Goal: Task Accomplishment & Management: Use online tool/utility

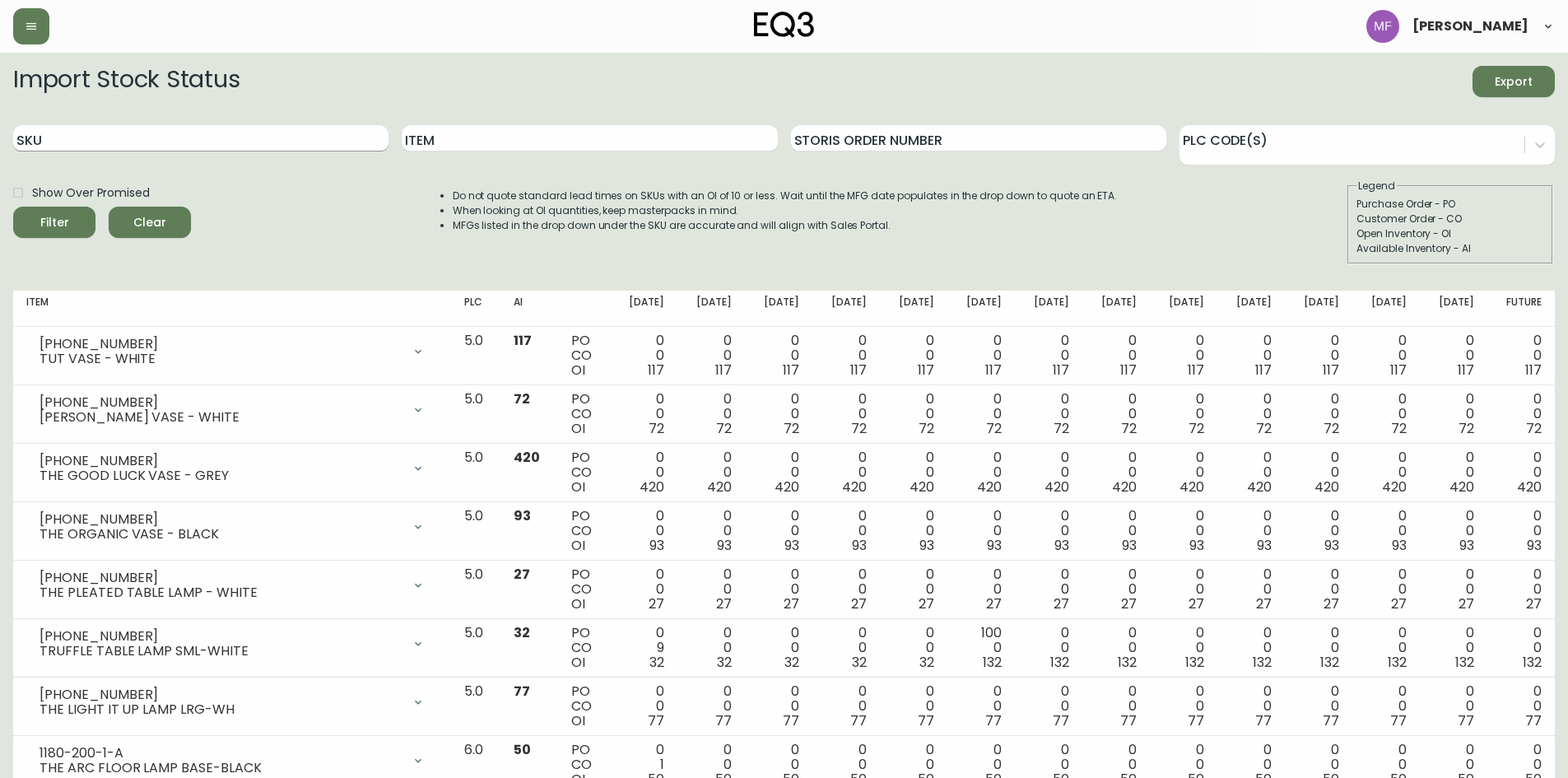
click at [100, 140] on input "SKU" at bounding box center [200, 138] width 375 height 27
paste input "7110-300-1"
type input "7110-300-1"
click at [13, 207] on button "Filter" at bounding box center [54, 223] width 82 height 31
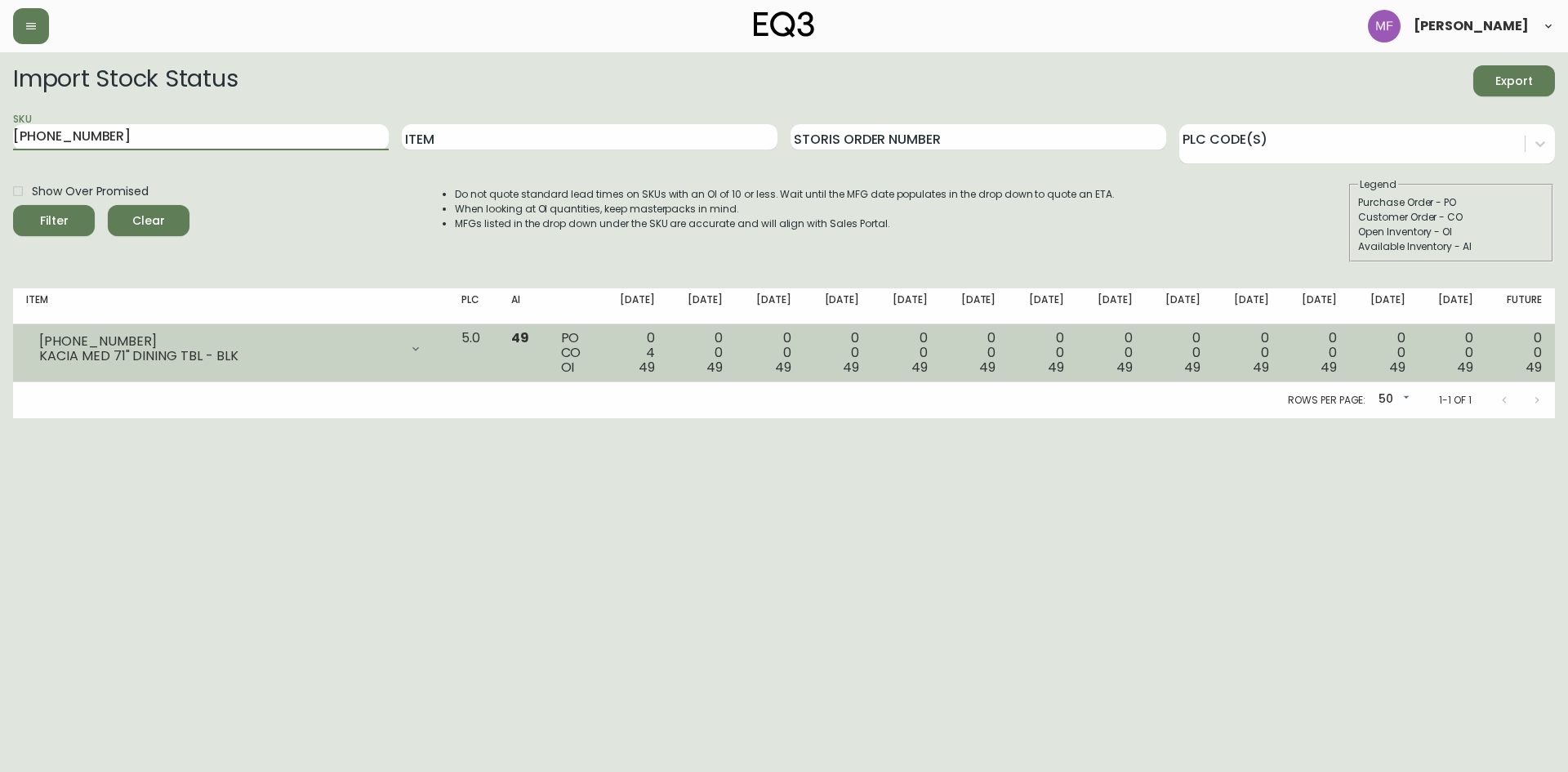
click at [433, 347] on div at bounding box center [416, 349] width 33 height 33
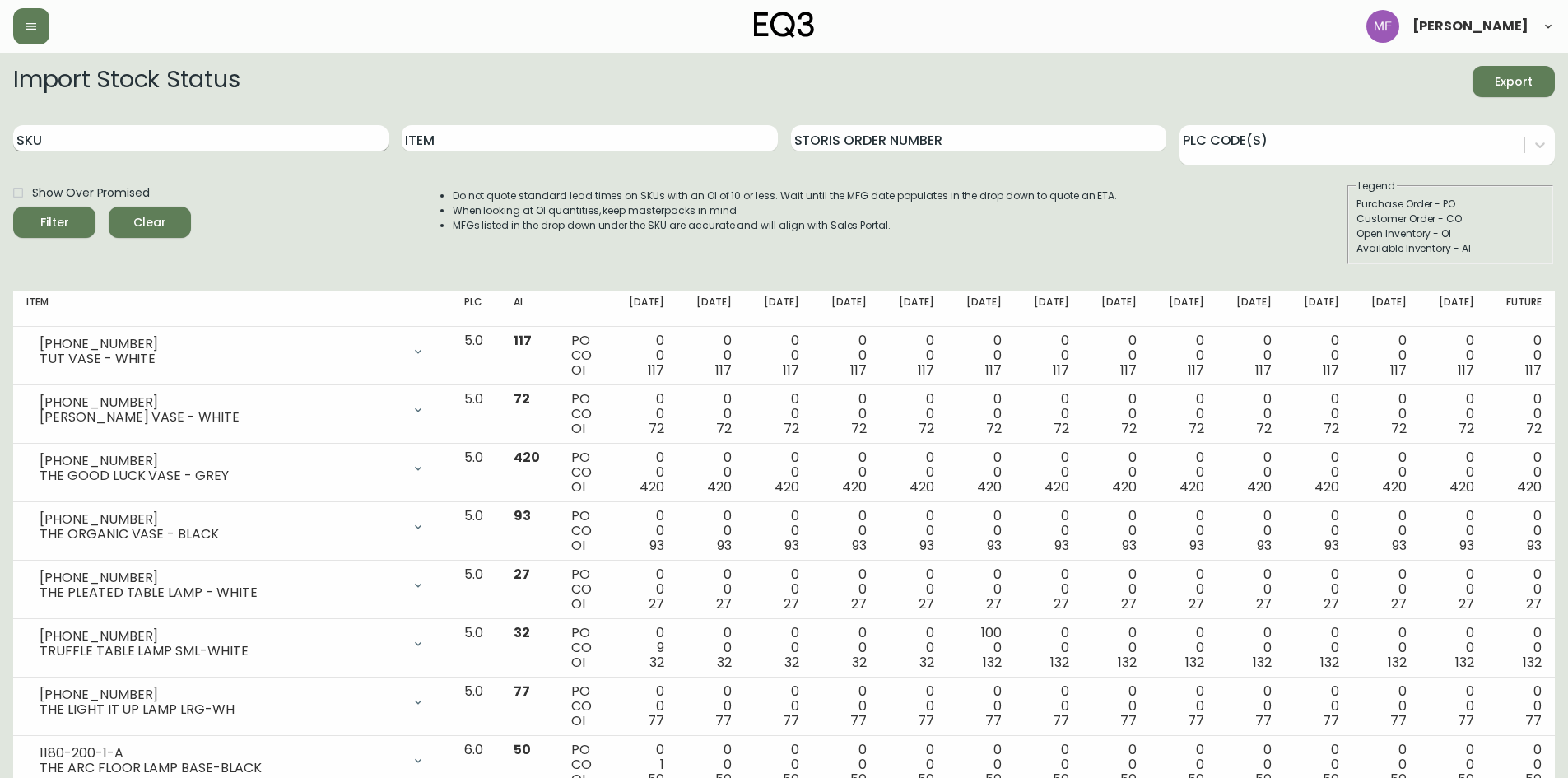
click at [202, 146] on input "SKU" at bounding box center [200, 138] width 375 height 27
paste input "[PHONE_NUMBER]"
click at [13, 207] on button "Filter" at bounding box center [54, 223] width 82 height 31
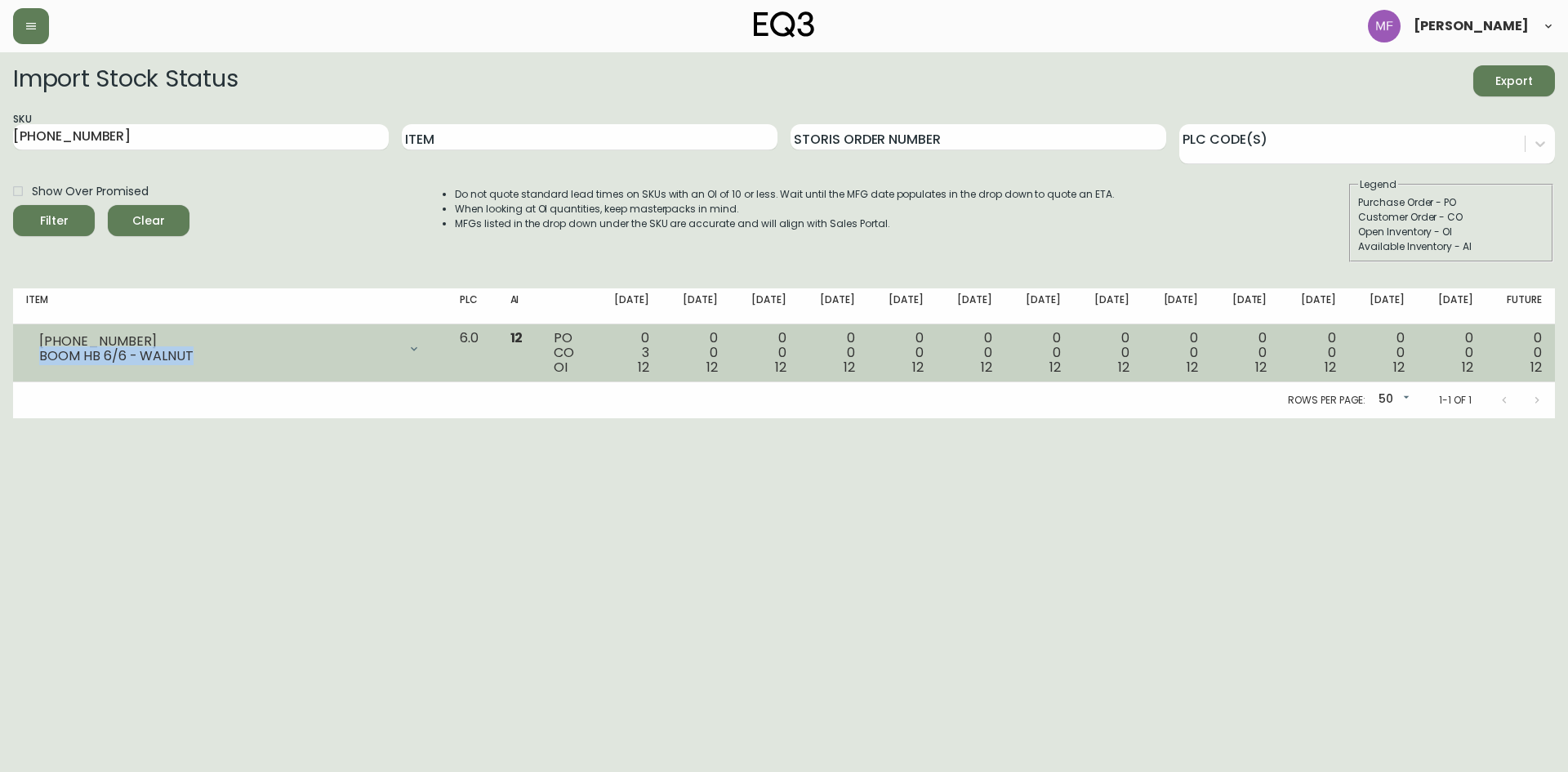
drag, startPoint x: 192, startPoint y: 358, endPoint x: 38, endPoint y: 352, distance: 154.1
click at [38, 352] on div "[PHONE_NUMBER] BOOM HB 6/6 - WALNUT" at bounding box center [230, 348] width 408 height 36
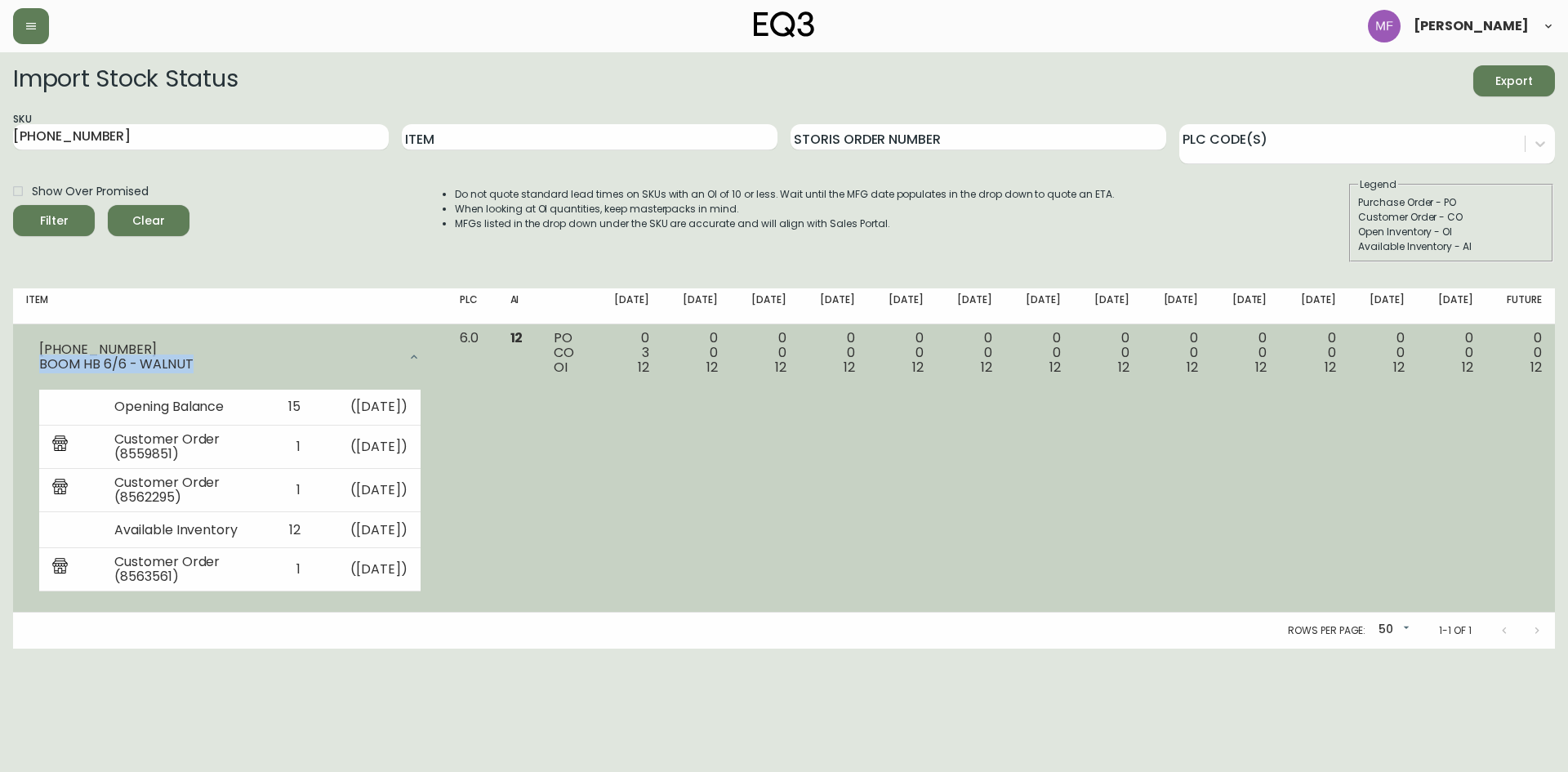
copy div "BOOM HB 6/6 - WALNUT"
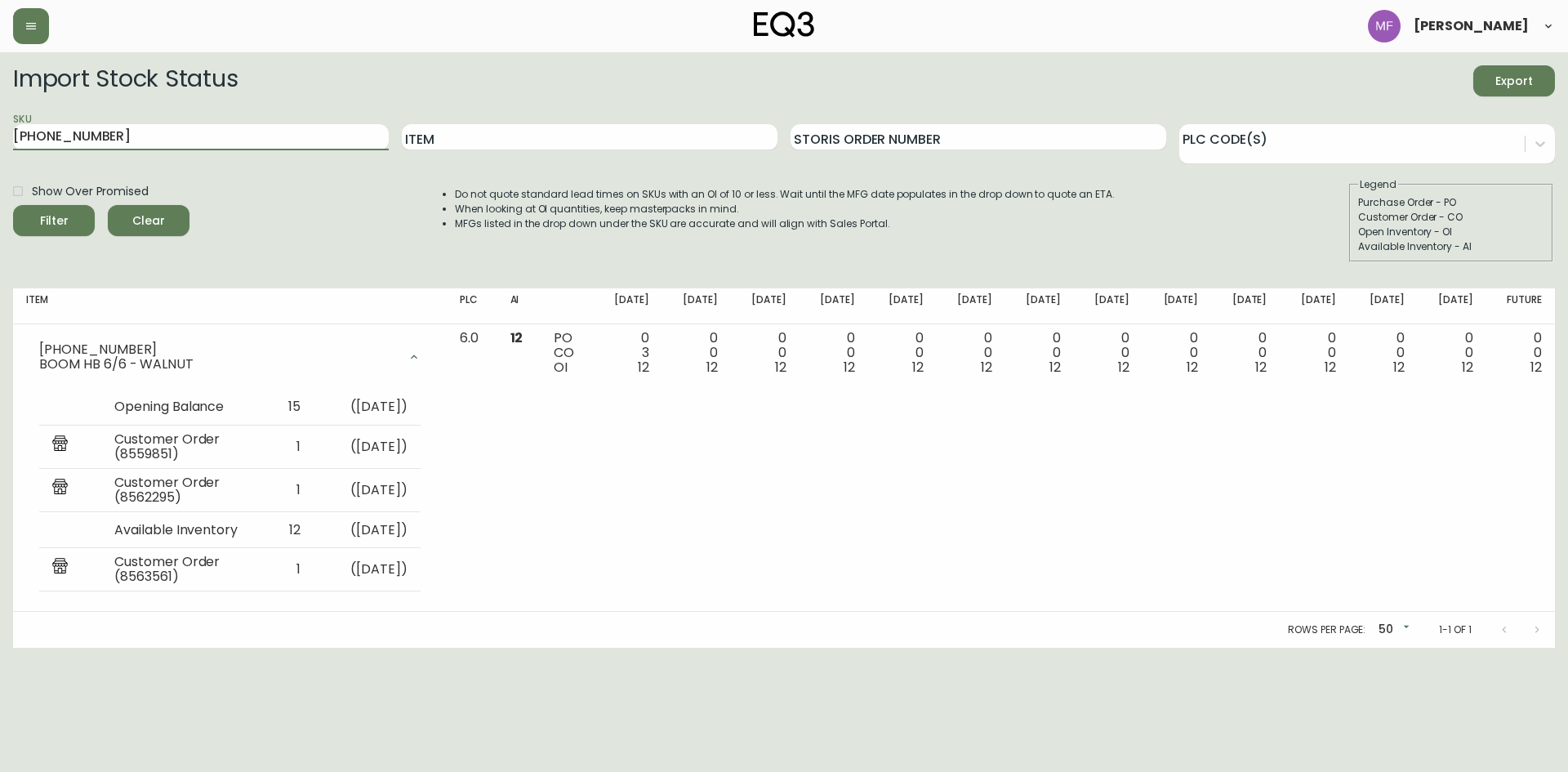
drag, startPoint x: 143, startPoint y: 138, endPoint x: -36, endPoint y: 138, distance: 179.0
click at [0, 138] on html "[PERSON_NAME] Import Stock Status Export SKU [PHONE_NUMBER] Item Storis Order N…" at bounding box center [784, 324] width 1568 height 648
paste input "0"
click at [13, 205] on button "Filter" at bounding box center [53, 221] width 82 height 31
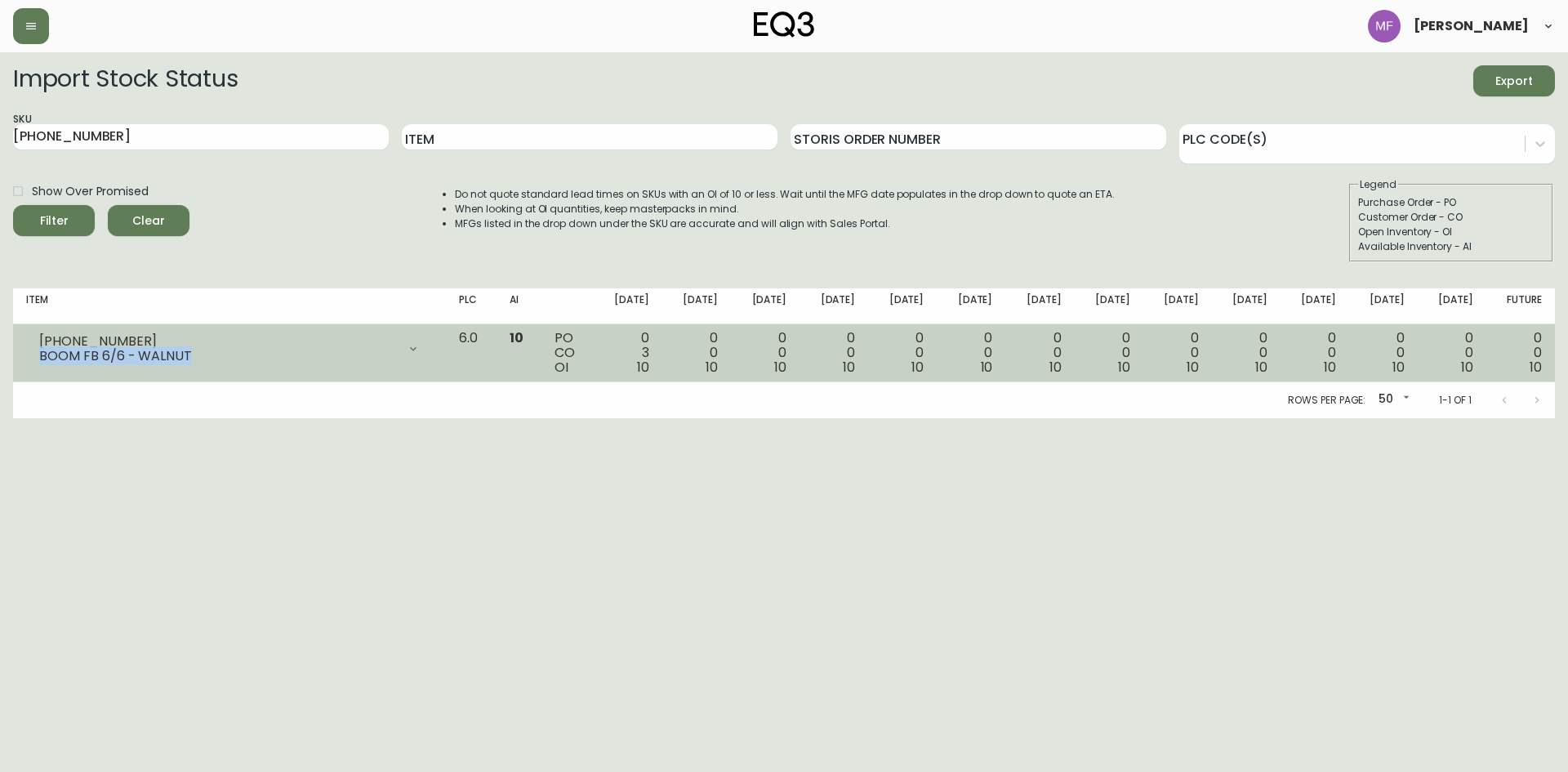
drag, startPoint x: 189, startPoint y: 358, endPoint x: 36, endPoint y: 355, distance: 153.0
click at [36, 355] on div "[PHONE_NUMBER] BOOM FB 6/6 - WALNUT" at bounding box center [230, 348] width 407 height 36
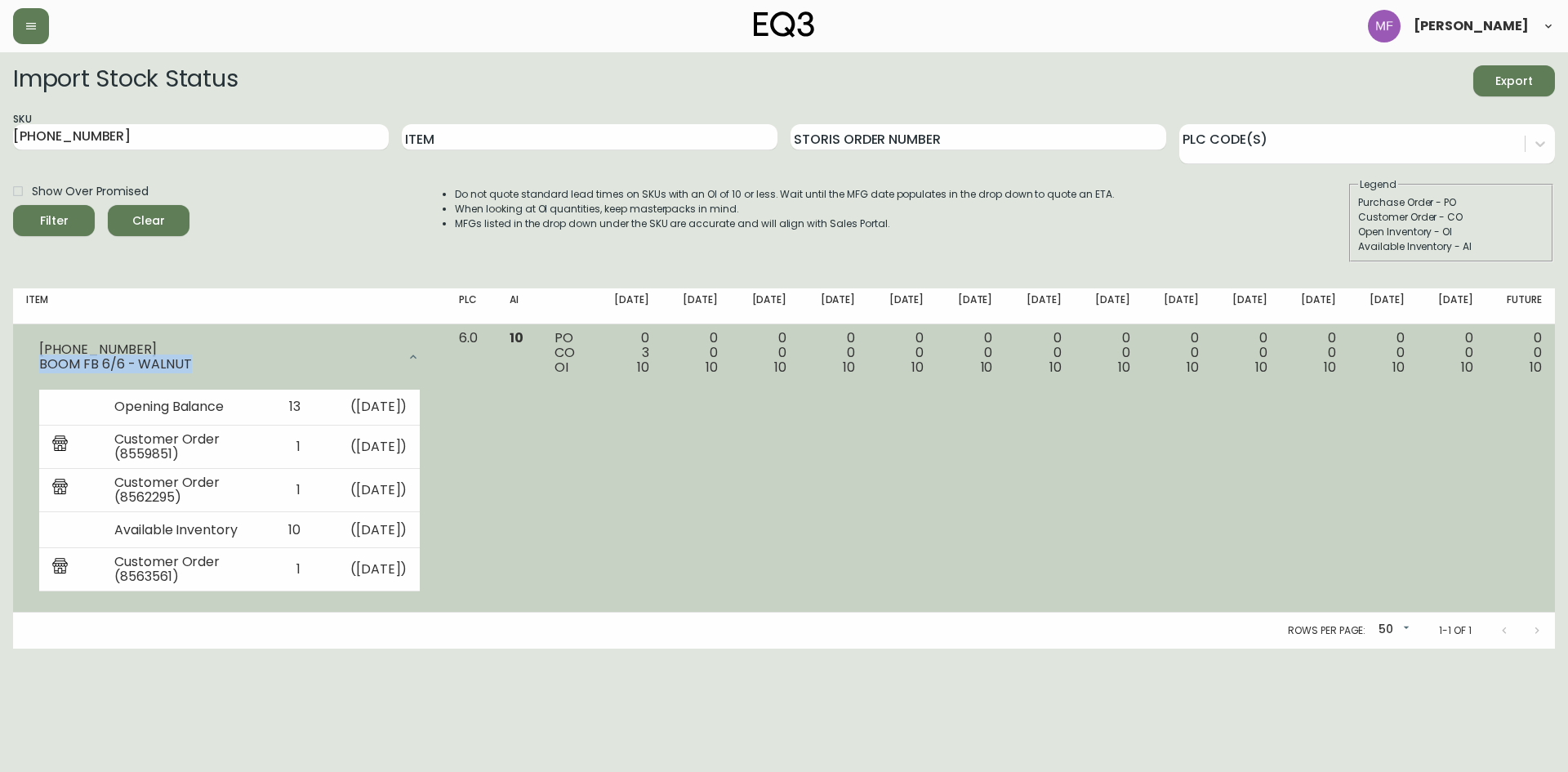
copy div "BOOM FB 6/6 - WALNUT"
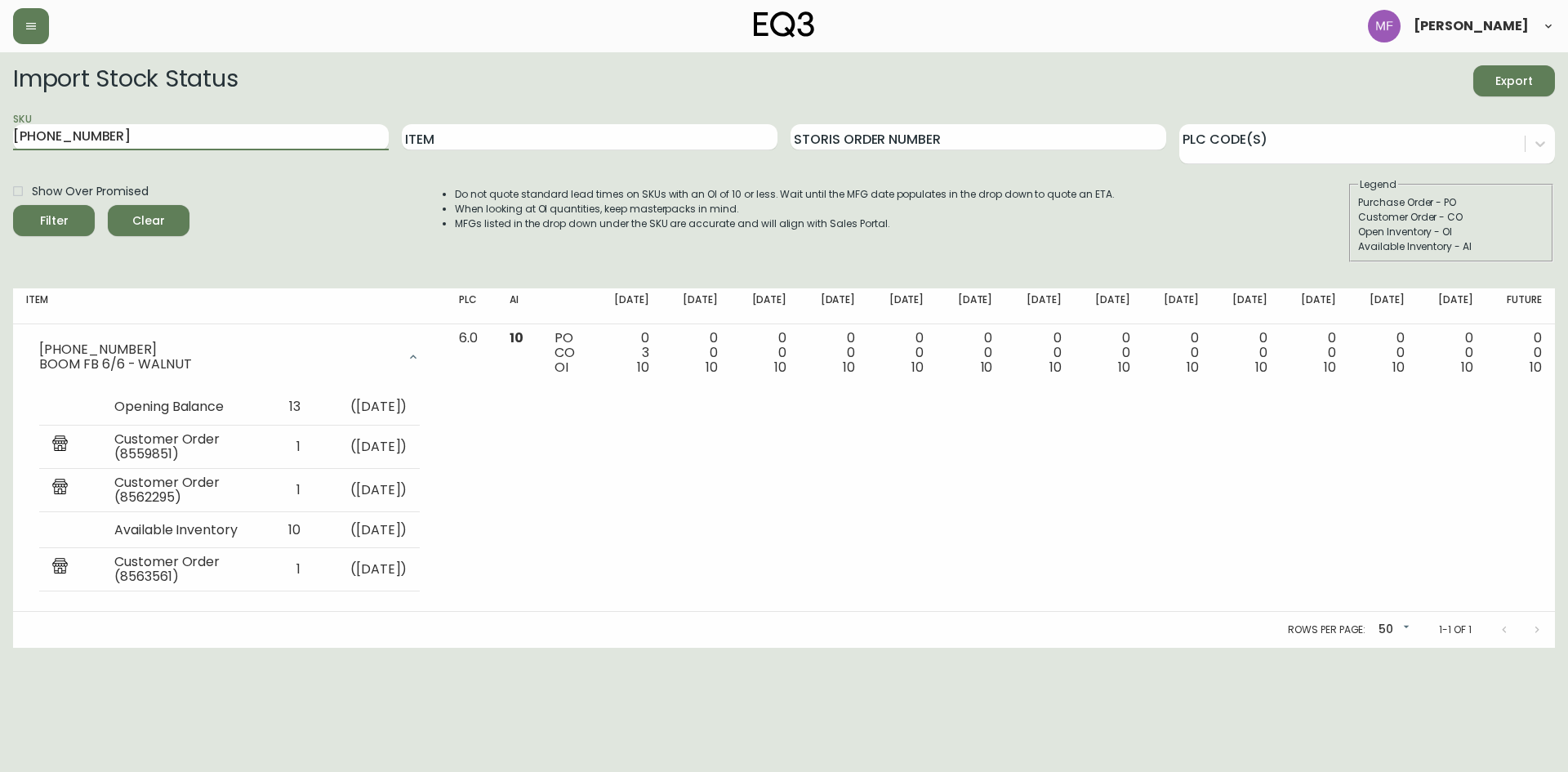
drag, startPoint x: 104, startPoint y: 135, endPoint x: -197, endPoint y: 101, distance: 302.9
click at [0, 101] on html "[PERSON_NAME] Import Stock Status Export SKU [PHONE_NUMBER] Item Storis Order N…" at bounding box center [784, 324] width 1568 height 648
paste input "​6020-412"
click at [13, 205] on button "Filter" at bounding box center [53, 221] width 82 height 31
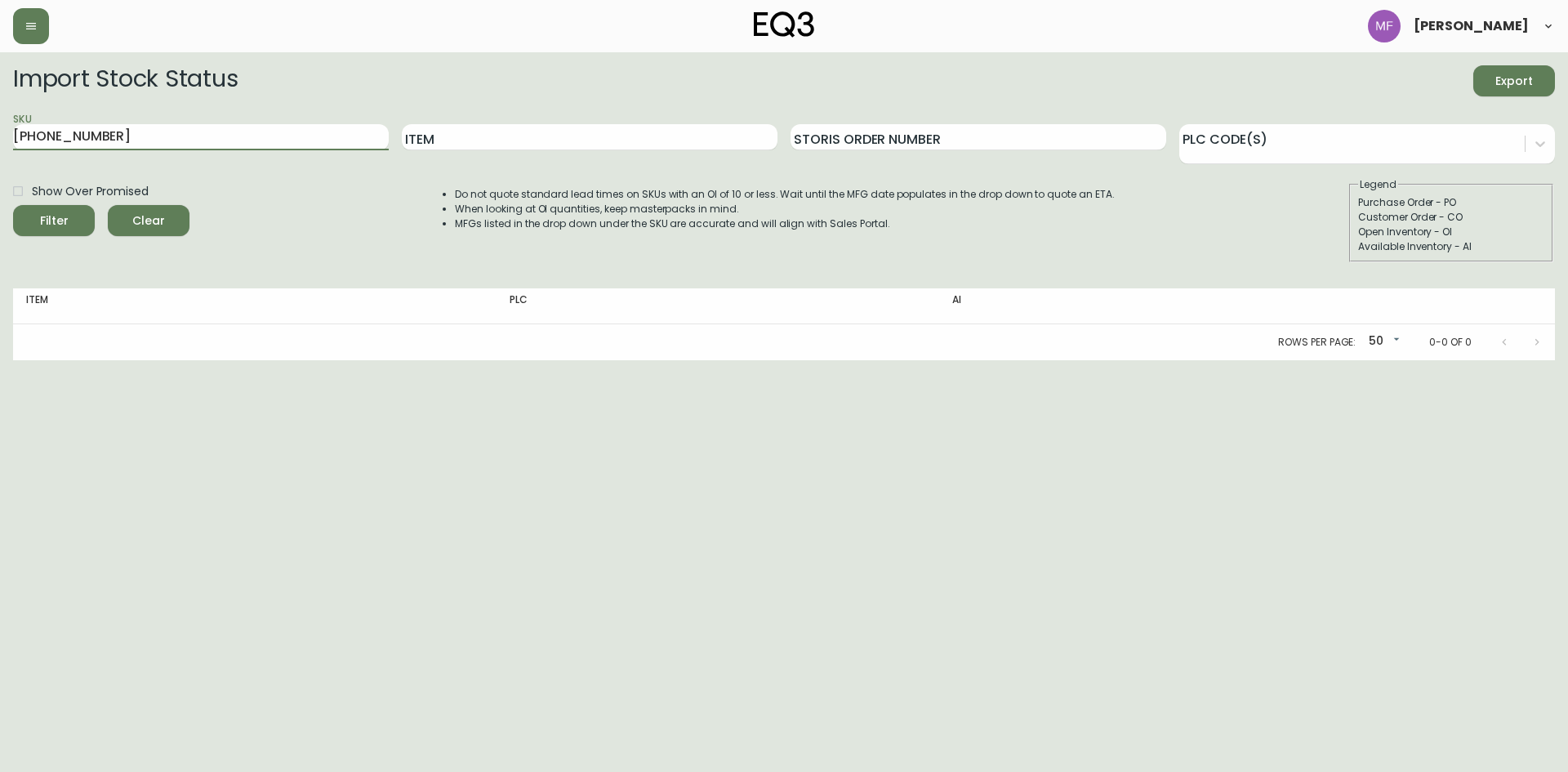
click at [13, 205] on button "Filter" at bounding box center [53, 221] width 82 height 31
drag, startPoint x: 136, startPoint y: 132, endPoint x: -87, endPoint y: 132, distance: 223.0
click at [0, 132] on html "[PERSON_NAME] Import Stock Status Export SKU ​[PHONE_NUMBER] Item Storis Order …" at bounding box center [784, 180] width 1568 height 360
paste input "60"
click at [13, 205] on button "Filter" at bounding box center [53, 221] width 82 height 31
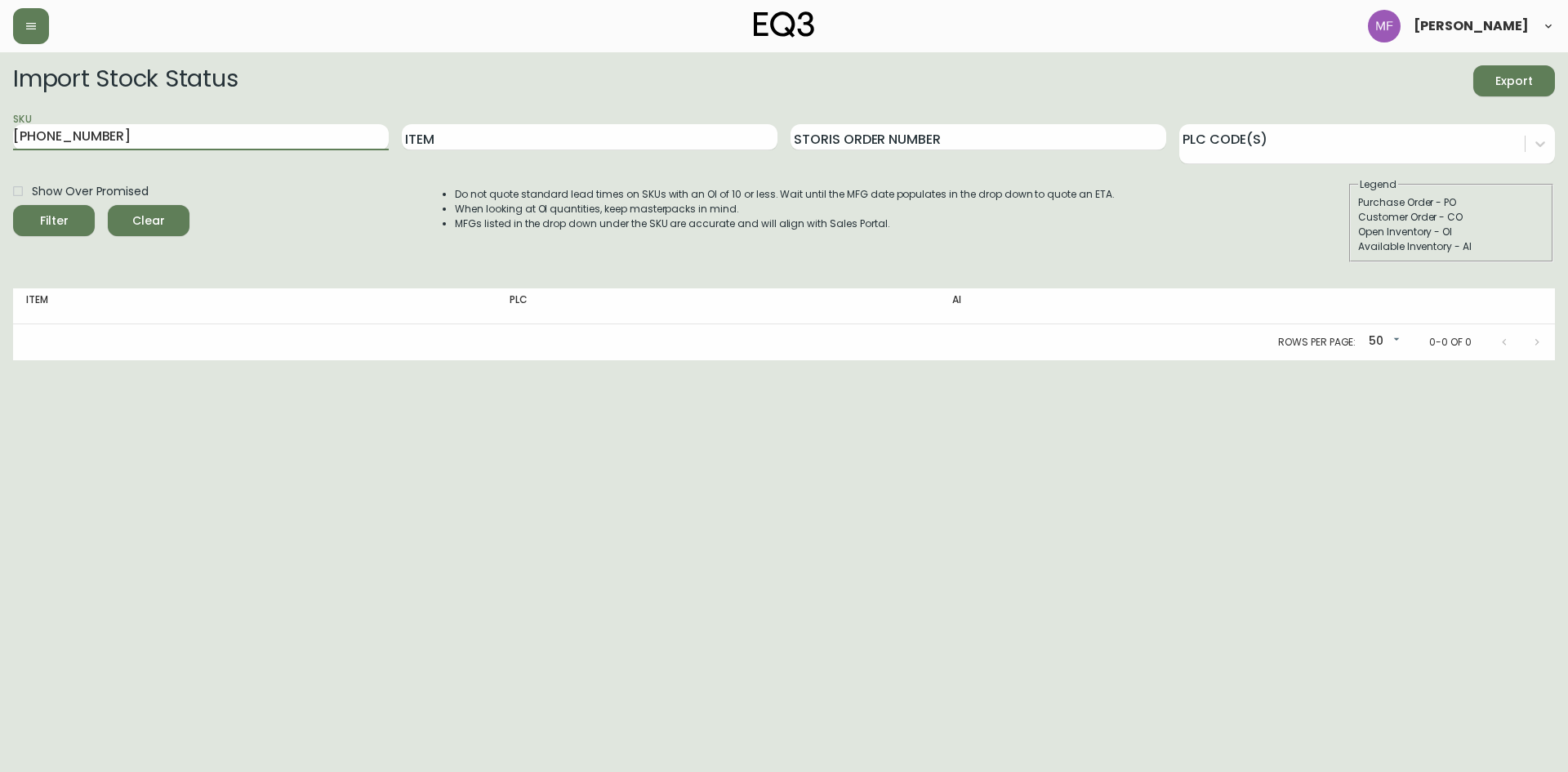
drag, startPoint x: 2, startPoint y: 124, endPoint x: -64, endPoint y: 116, distance: 66.5
click at [0, 116] on html "[PERSON_NAME] Import Stock Status Export SKU ​[PHONE_NUMBER] Item Storis Order …" at bounding box center [784, 180] width 1568 height 360
paste input "[PHONE_NUMBER]"
type input "​[PHONE_NUMBER]"
click at [13, 205] on button "Filter" at bounding box center [53, 221] width 82 height 31
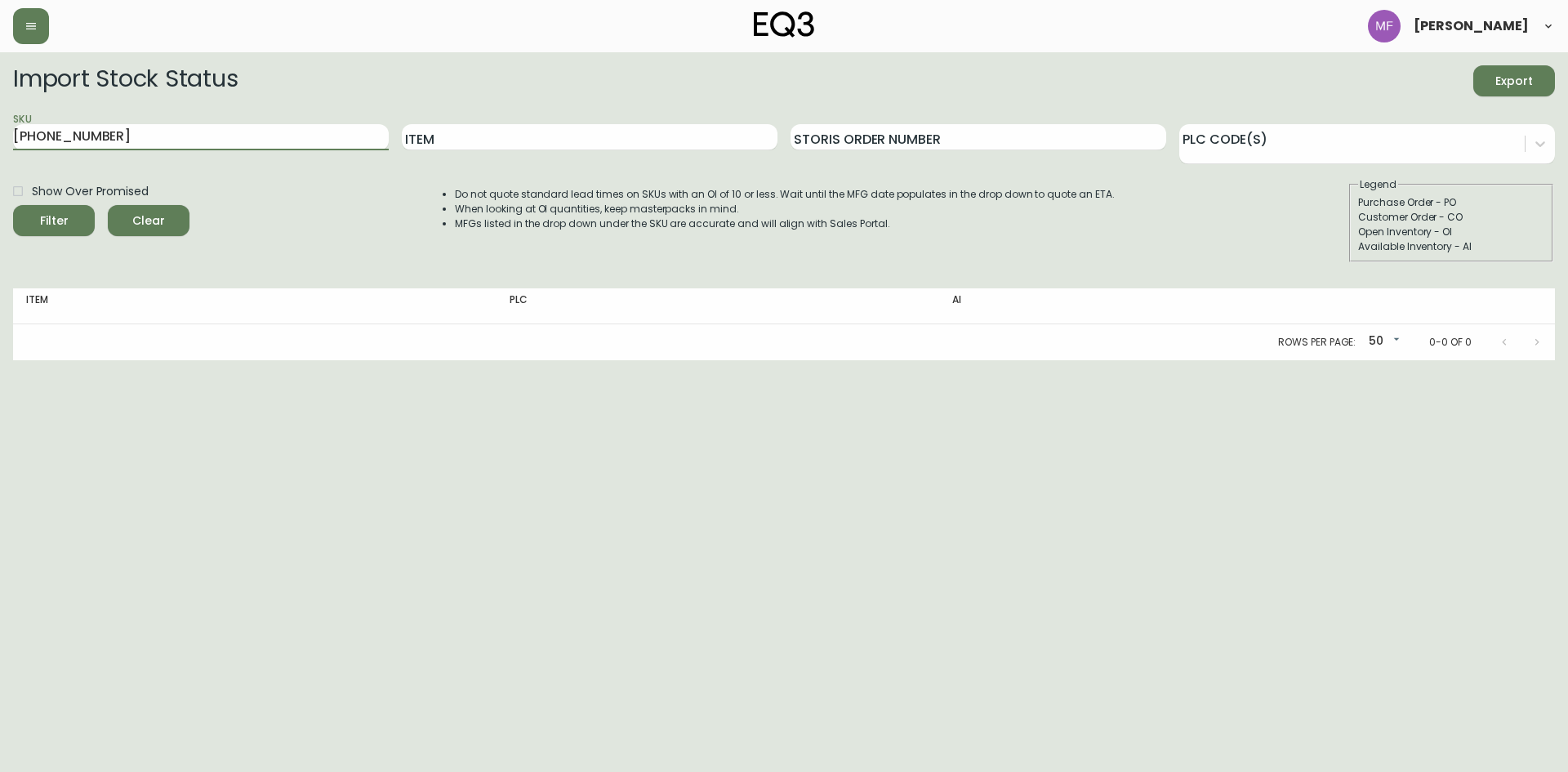
click at [191, 215] on div "Show Over Promised Filter Clear Do not quote standard lead times on SKUs with a…" at bounding box center [784, 219] width 1542 height 85
click at [181, 216] on button "Clear" at bounding box center [148, 221] width 82 height 31
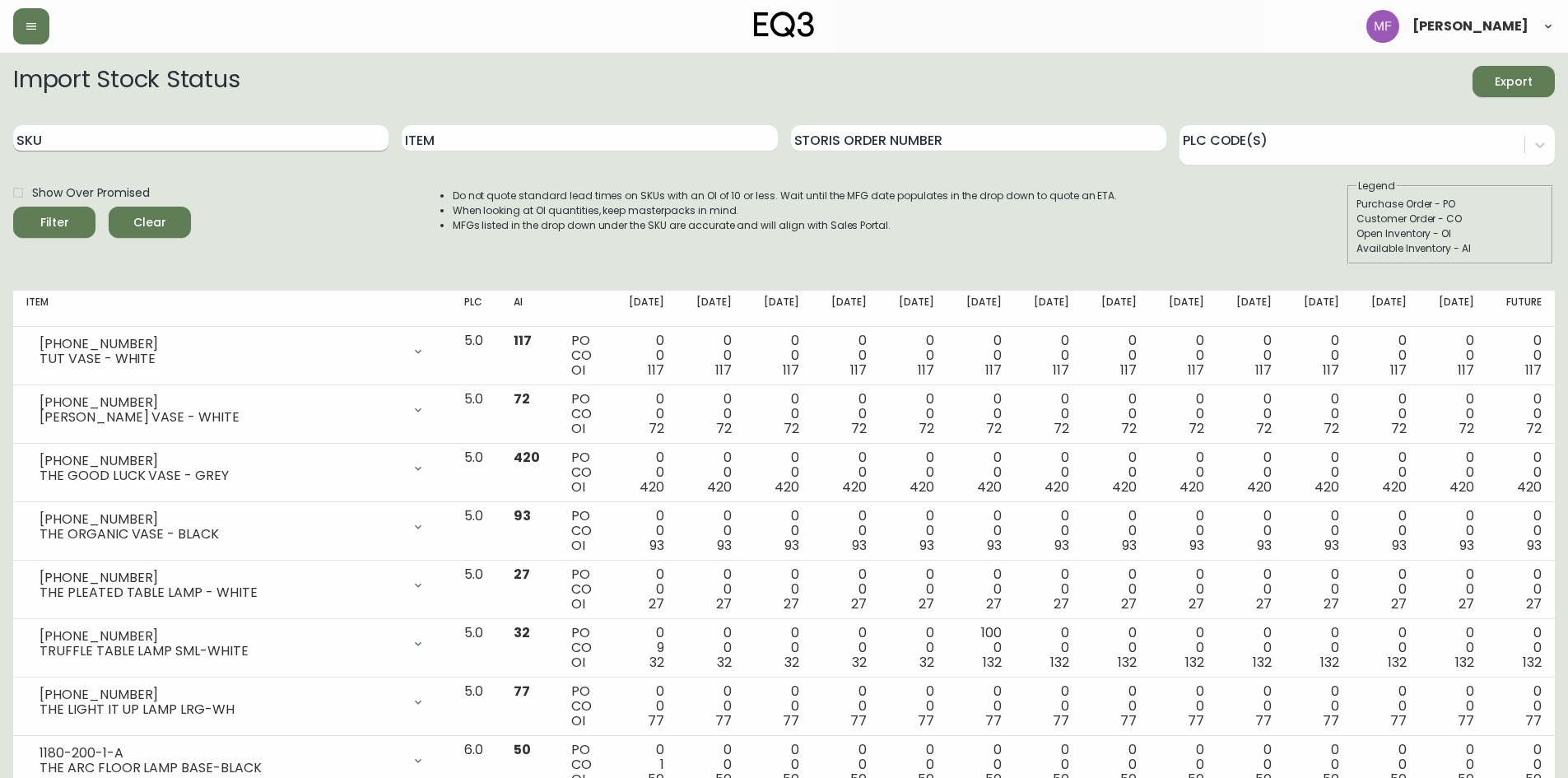
click at [155, 140] on input "SKU" at bounding box center [200, 138] width 375 height 27
paste input "​[PHONE_NUMBER]"
click at [13, 207] on button "Filter" at bounding box center [54, 223] width 82 height 31
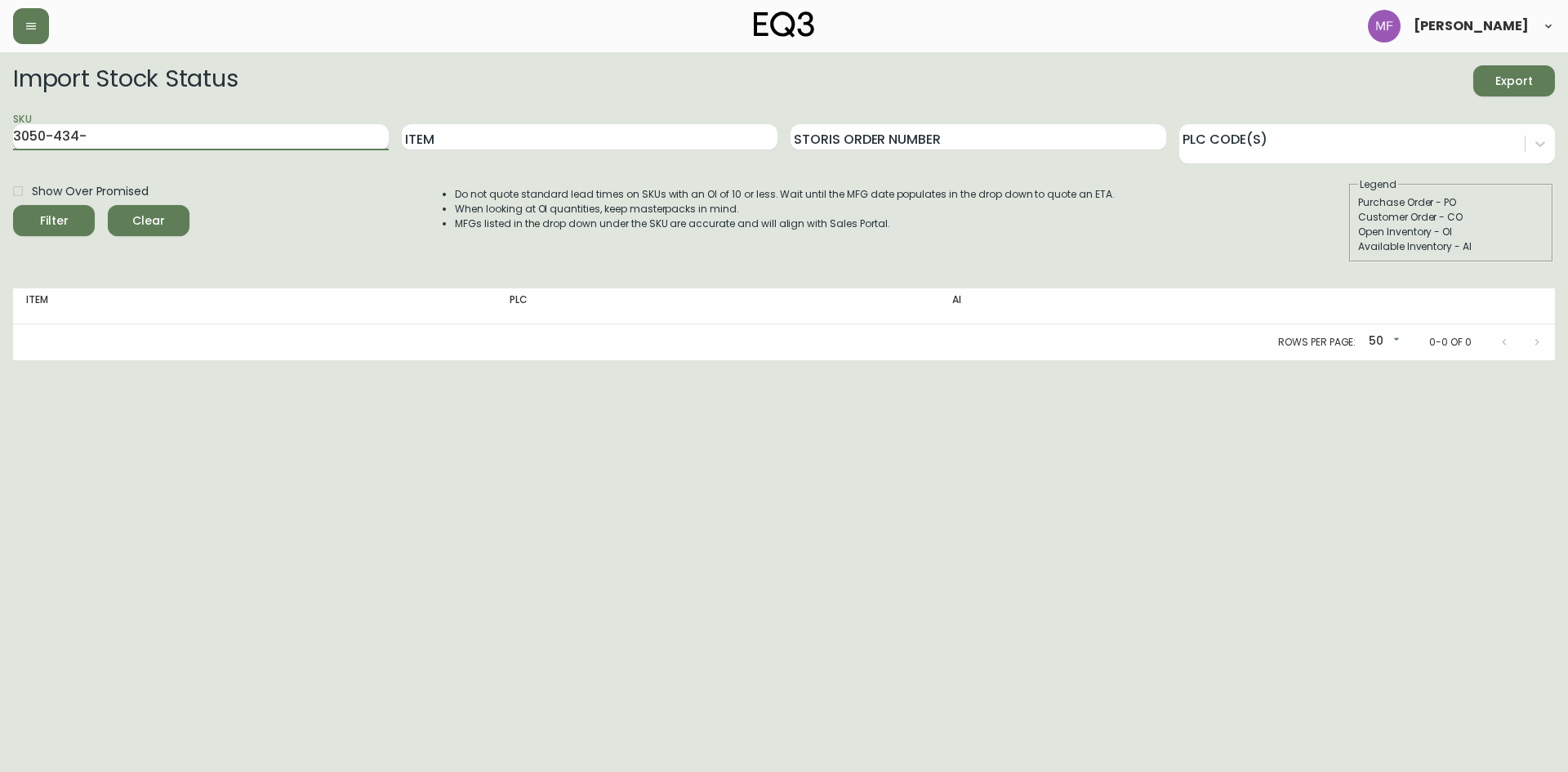
click at [13, 205] on button "Filter" at bounding box center [53, 221] width 82 height 31
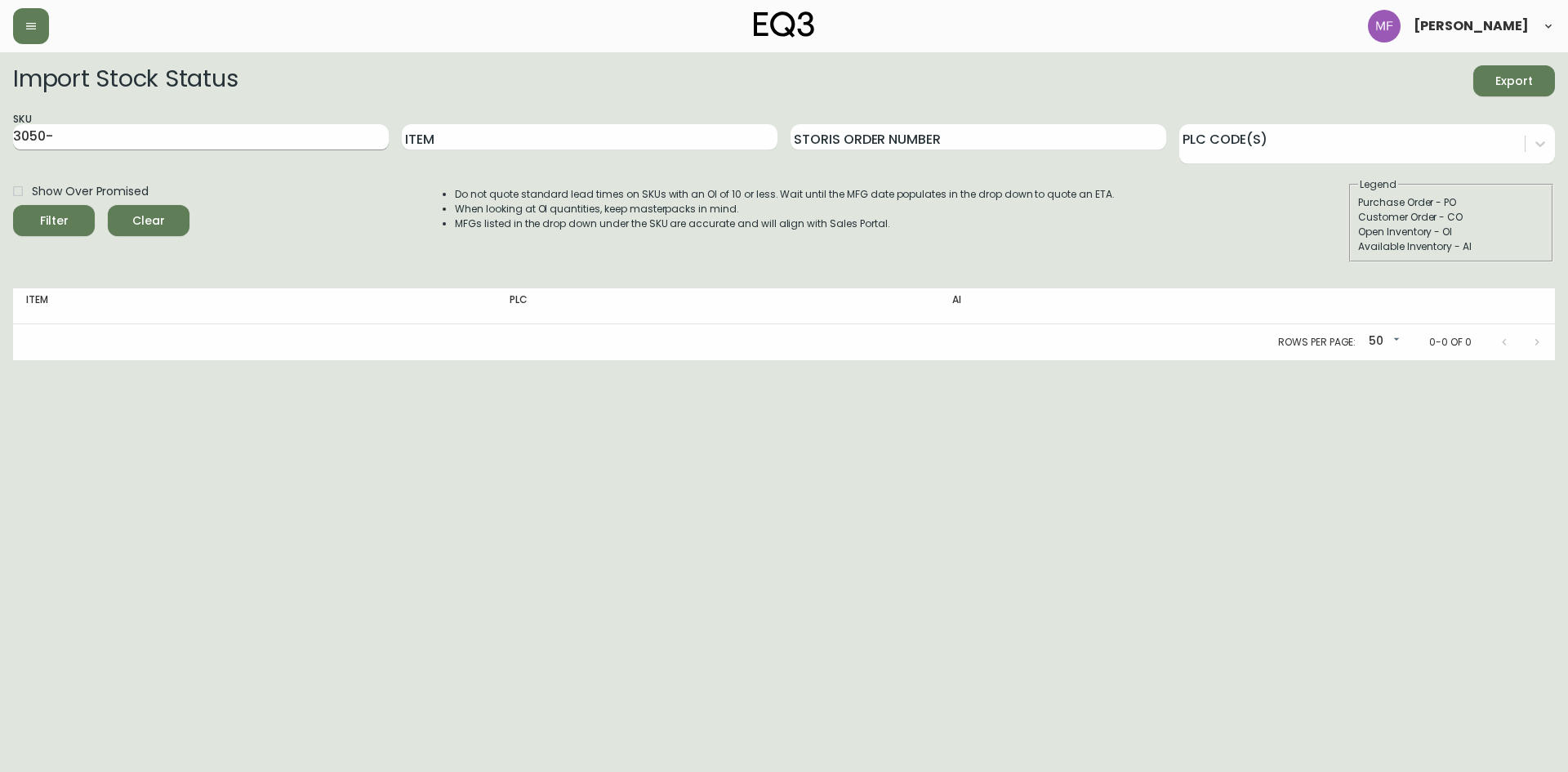
drag, startPoint x: 79, startPoint y: 142, endPoint x: 54, endPoint y: 140, distance: 25.1
click at [57, 141] on div "SKU ​3050-" at bounding box center [201, 138] width 376 height 53
drag, startPoint x: 71, startPoint y: 137, endPoint x: -49, endPoint y: 137, distance: 120.0
click at [0, 137] on html "[PERSON_NAME] Import Stock Status Export SKU ​3050- Item Storis Order Number PL…" at bounding box center [784, 180] width 1568 height 360
paste input "[PHONE_NUMBER]"
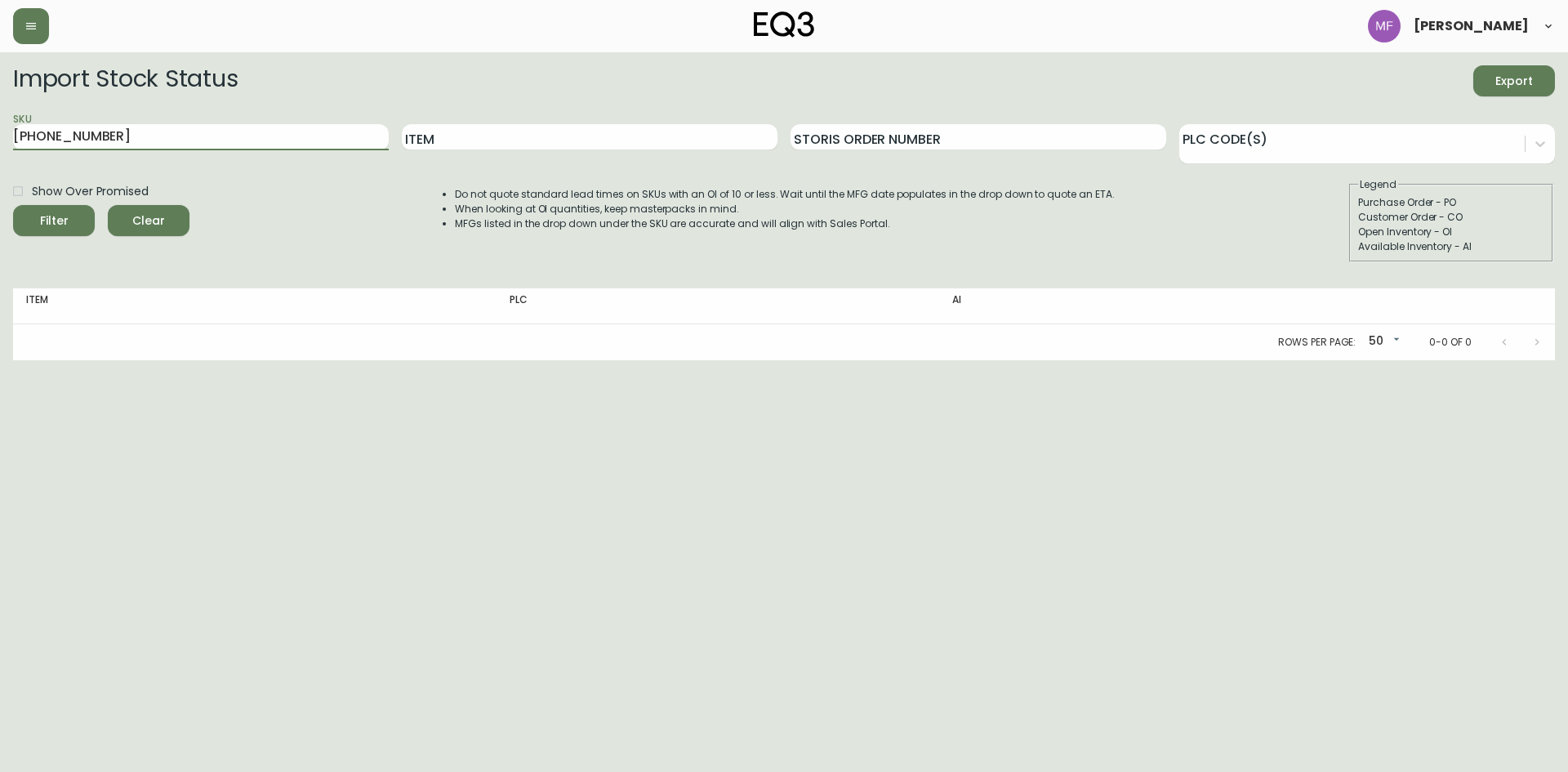
click at [13, 205] on button "Filter" at bounding box center [53, 221] width 82 height 31
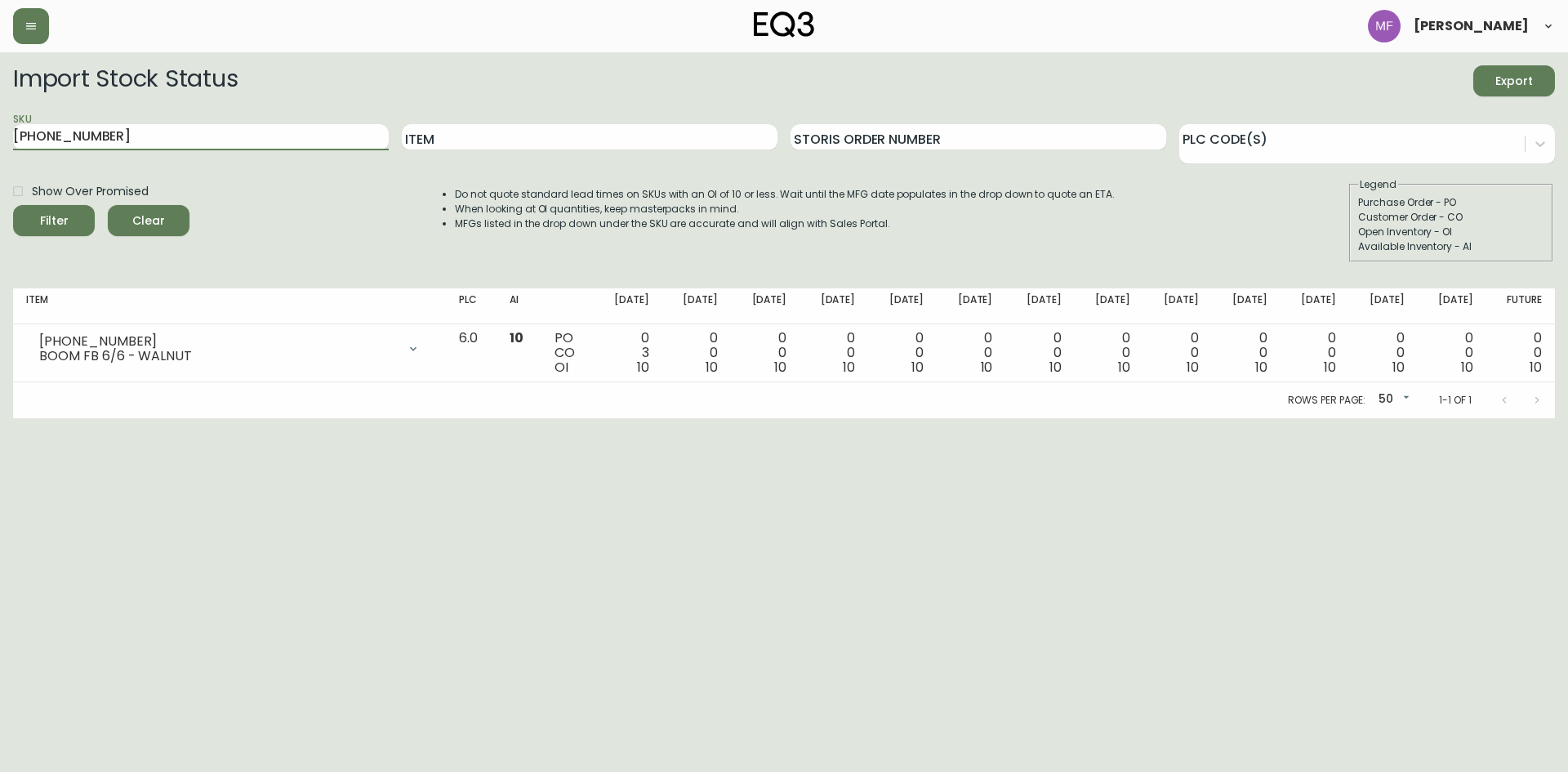
paste input "​[PHONE_NUMBER]"
drag, startPoint x: 260, startPoint y: 134, endPoint x: -113, endPoint y: 138, distance: 373.0
click at [0, 138] on html "[PERSON_NAME] Import Stock Status Export SKU [PHONE_NUMBER] Item Storis Order N…" at bounding box center [784, 209] width 1568 height 418
click at [13, 205] on button "Filter" at bounding box center [53, 221] width 82 height 31
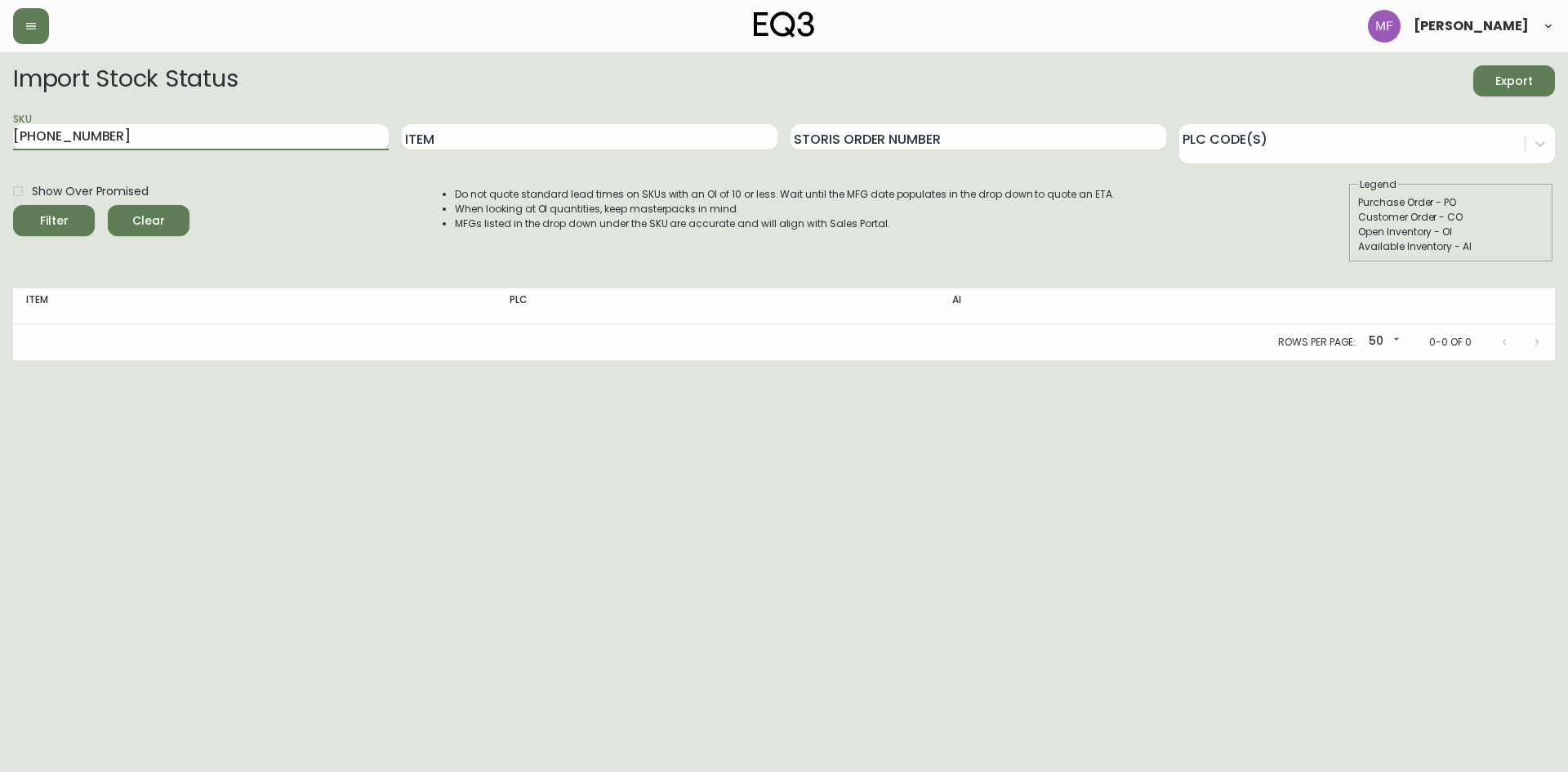
drag, startPoint x: 137, startPoint y: 135, endPoint x: -41, endPoint y: 138, distance: 178.0
click at [0, 138] on html "[PERSON_NAME] Import Stock Status Export SKU ​[PHONE_NUMBER] Item Storis Order …" at bounding box center [784, 180] width 1568 height 360
paste input "[PHONE_NUMBER]"
type input "​[PHONE_NUMBER]"
click at [13, 205] on button "Filter" at bounding box center [53, 221] width 82 height 31
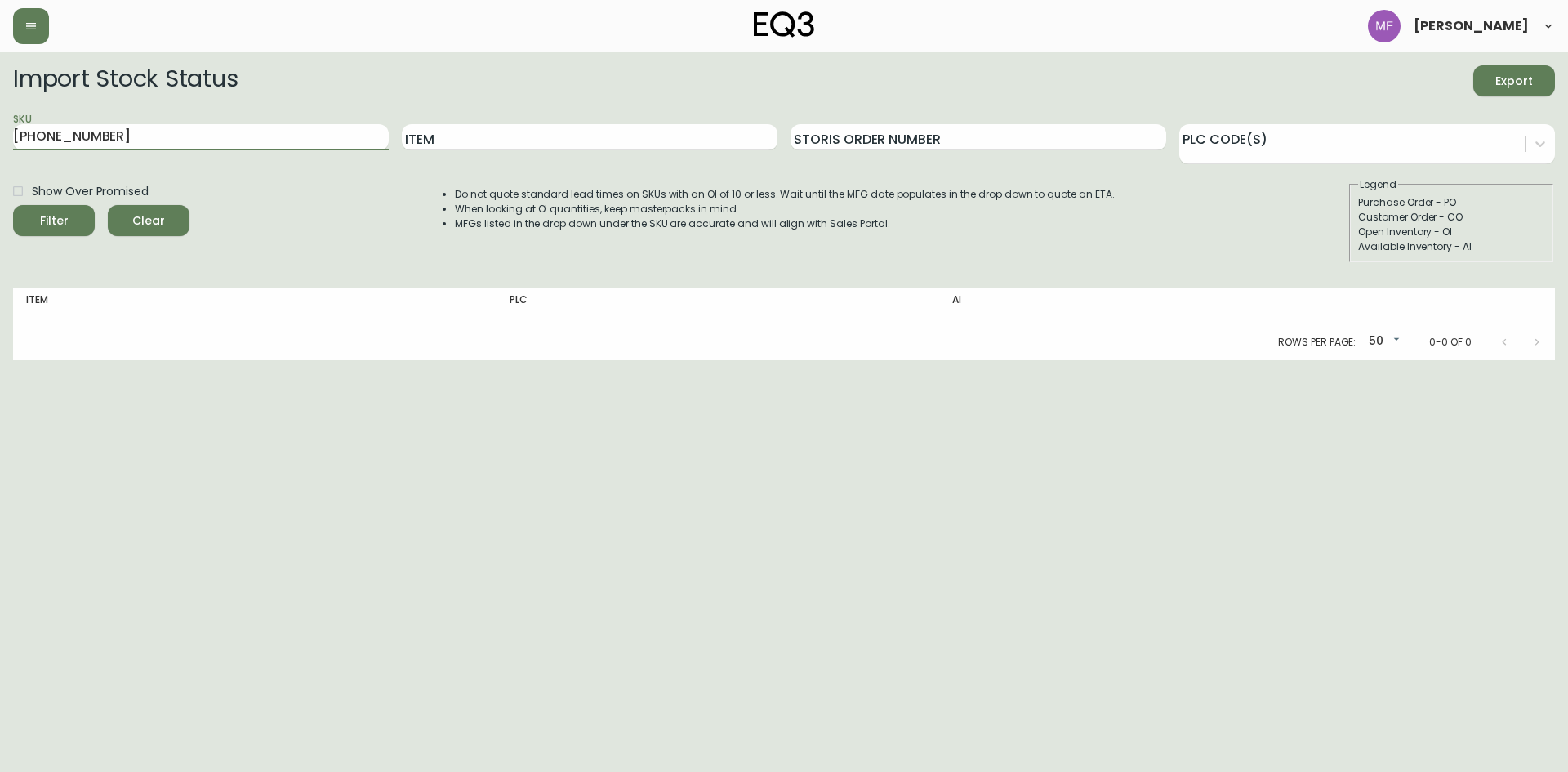
click at [158, 226] on span "Clear" at bounding box center [148, 221] width 56 height 20
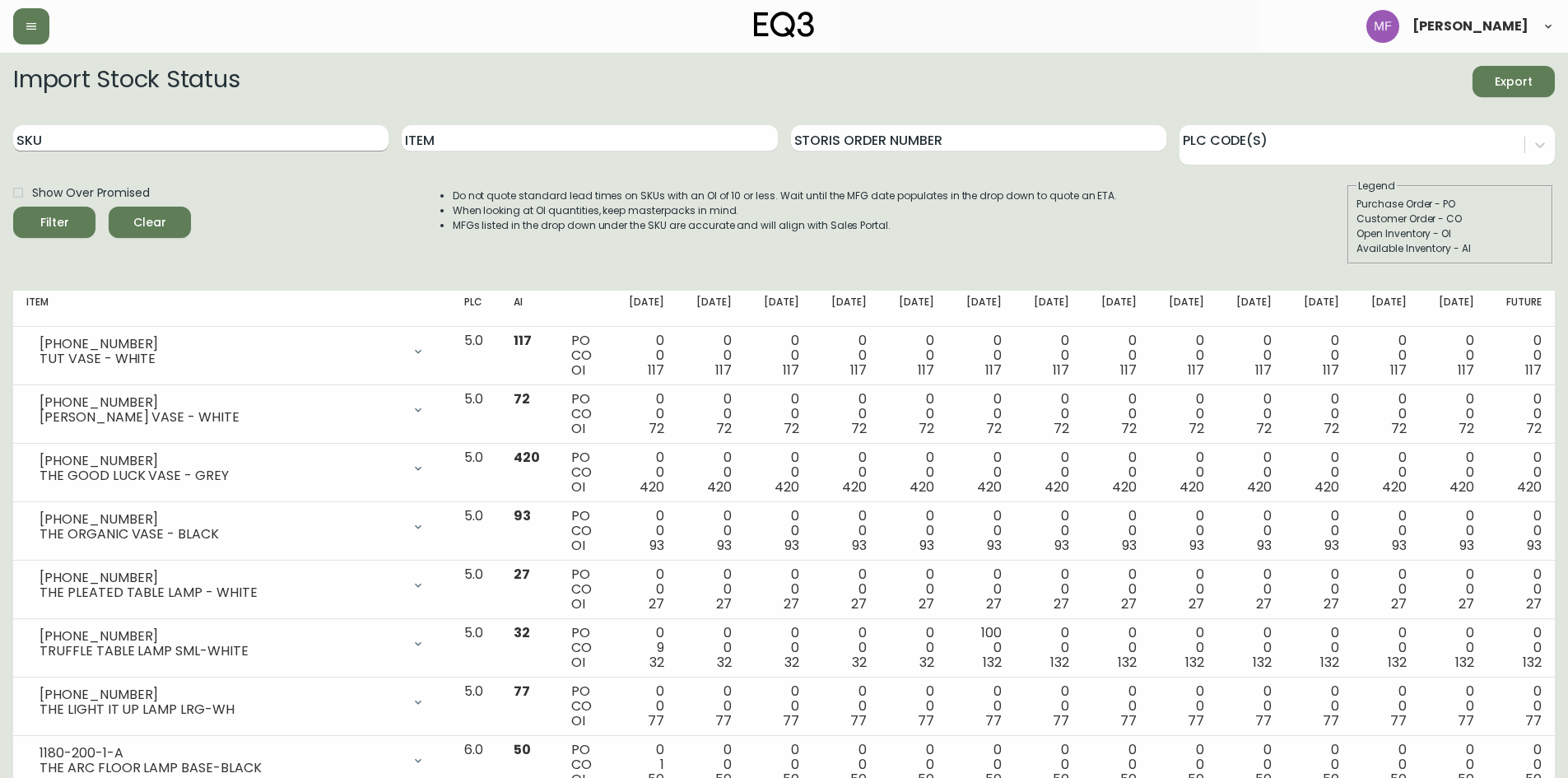
click at [104, 137] on input "SKU" at bounding box center [200, 138] width 375 height 27
paste input "​[PHONE_NUMBER]"
click at [13, 207] on button "Filter" at bounding box center [54, 223] width 82 height 31
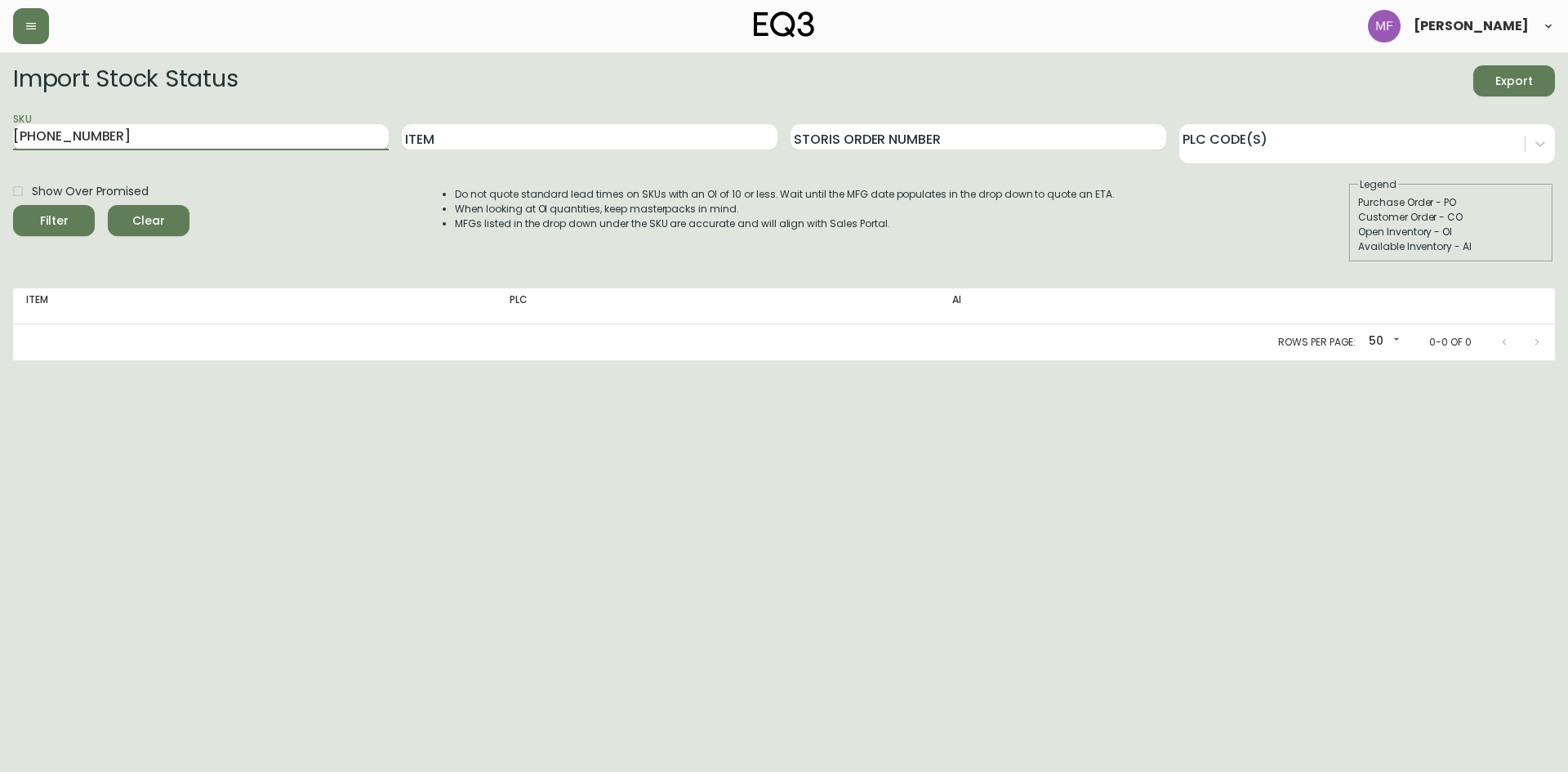
click at [13, 205] on button "Filter" at bounding box center [53, 221] width 82 height 31
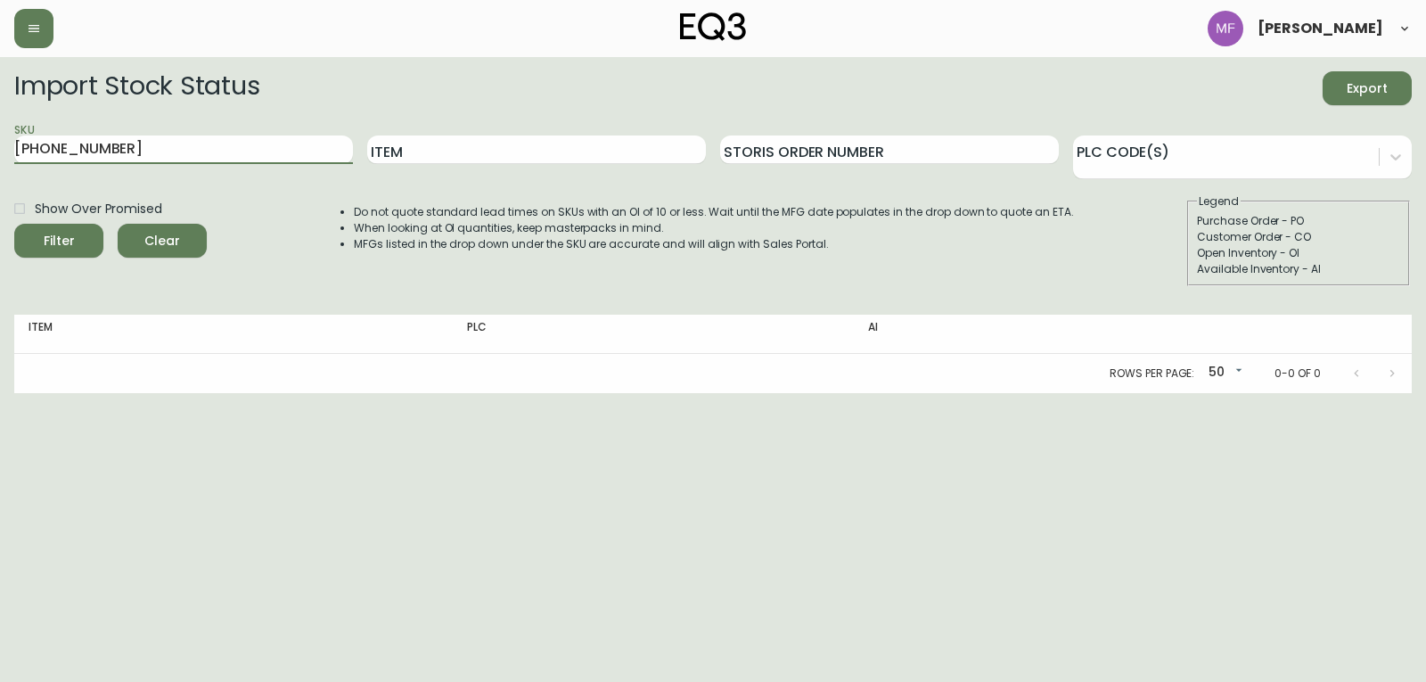
drag, startPoint x: 129, startPoint y: 148, endPoint x: 0, endPoint y: 144, distance: 129.3
click at [0, 144] on main "Import Stock Status Export SKU ​[PHONE_NUMBER] Item Storis Order Number PLC Cod…" at bounding box center [713, 225] width 1426 height 336
paste input "[PHONE_NUMBER]"
click at [14, 224] on button "Filter" at bounding box center [58, 241] width 89 height 34
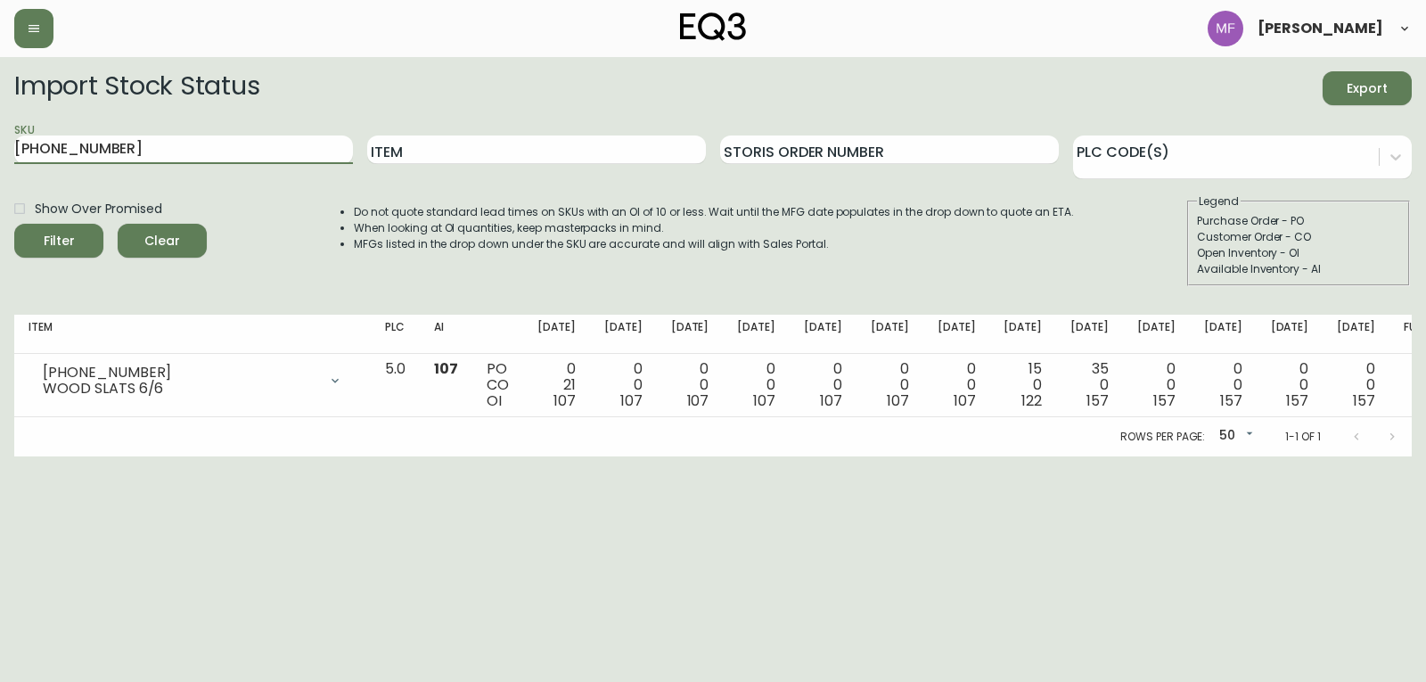
drag, startPoint x: 119, startPoint y: 144, endPoint x: 24, endPoint y: 221, distance: 122.2
click at [0, 176] on main "Import Stock Status Export SKU [PHONE_NUMBER] Item Storis Order Number PLC Code…" at bounding box center [713, 256] width 1426 height 399
paste input "[PHONE_NUMBER]"
click at [14, 224] on button "Filter" at bounding box center [58, 241] width 89 height 34
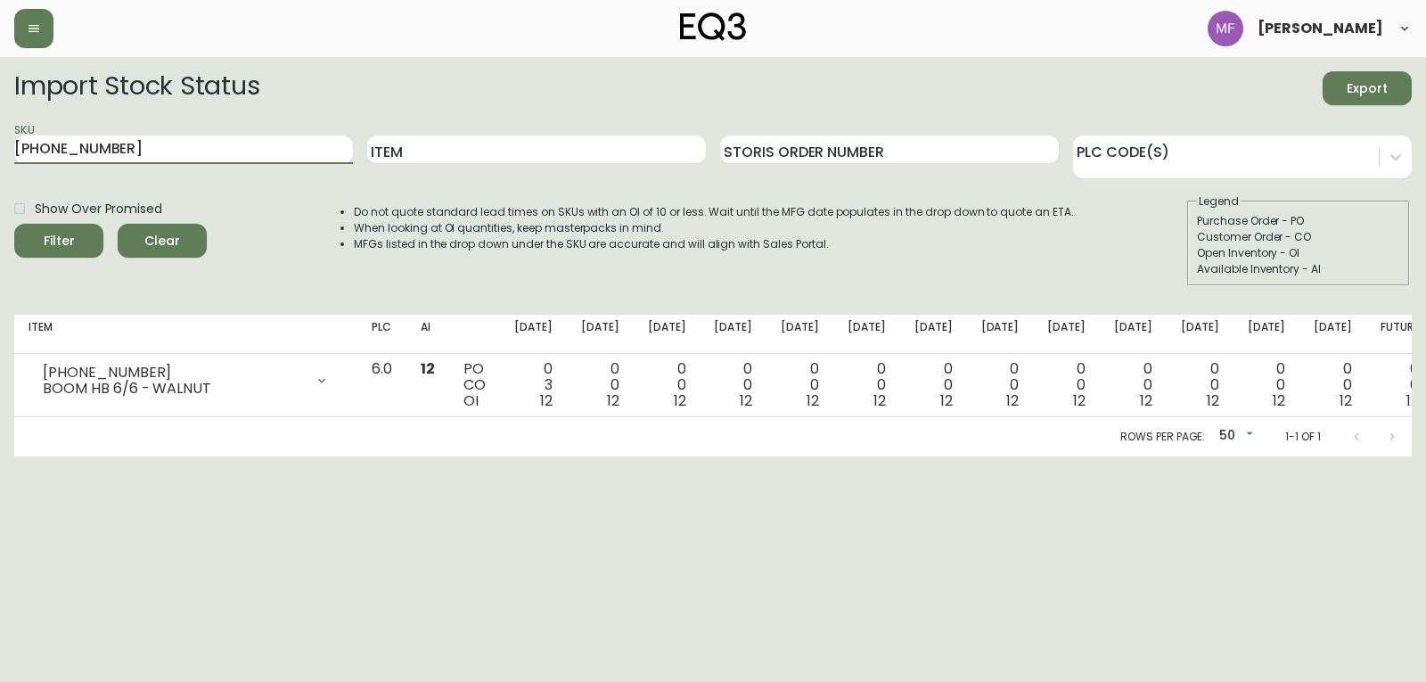
drag, startPoint x: 118, startPoint y: 146, endPoint x: 0, endPoint y: 144, distance: 117.7
click at [0, 144] on main "Import Stock Status Export SKU [PHONE_NUMBER] Item Storis Order Number PLC Code…" at bounding box center [713, 256] width 1426 height 399
paste input "0"
click at [14, 224] on button "Filter" at bounding box center [58, 241] width 89 height 34
drag, startPoint x: 140, startPoint y: 159, endPoint x: 2, endPoint y: 155, distance: 138.2
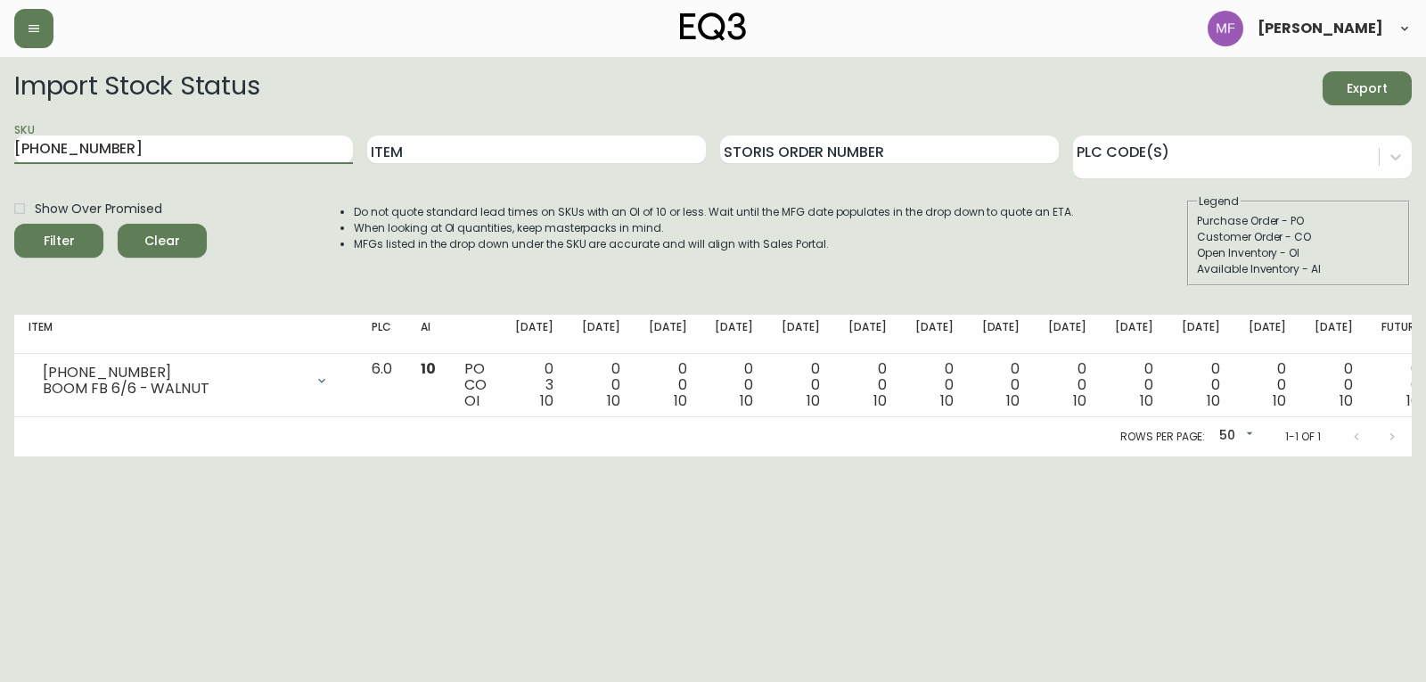
click at [2, 152] on main "Import Stock Status Export SKU [PHONE_NUMBER] Item Storis Order Number PLC Code…" at bounding box center [713, 256] width 1426 height 399
paste input "12"
click at [14, 224] on button "Filter" at bounding box center [58, 241] width 89 height 34
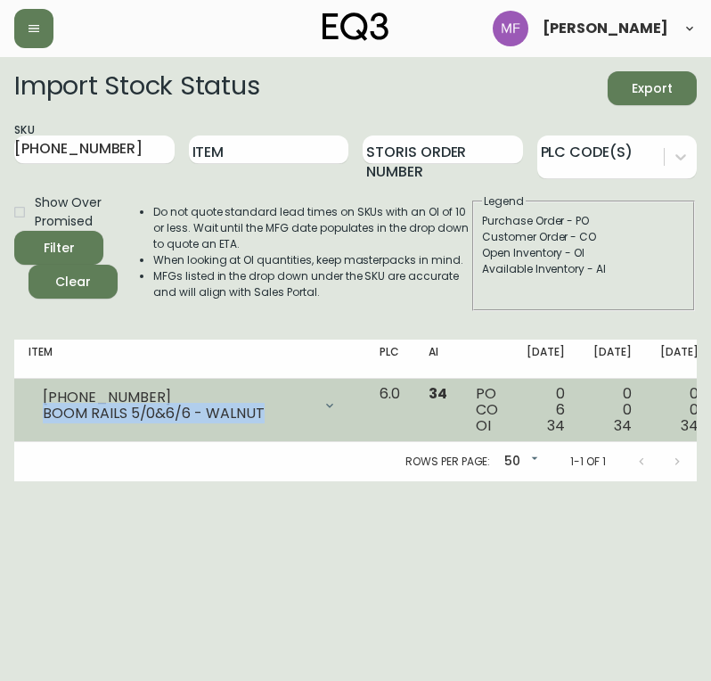
drag, startPoint x: 251, startPoint y: 413, endPoint x: 40, endPoint y: 410, distance: 211.3
click at [40, 410] on div "[PHONE_NUMBER] BOOM RAILS 5/0&6/6 - WALNUT" at bounding box center [190, 405] width 323 height 39
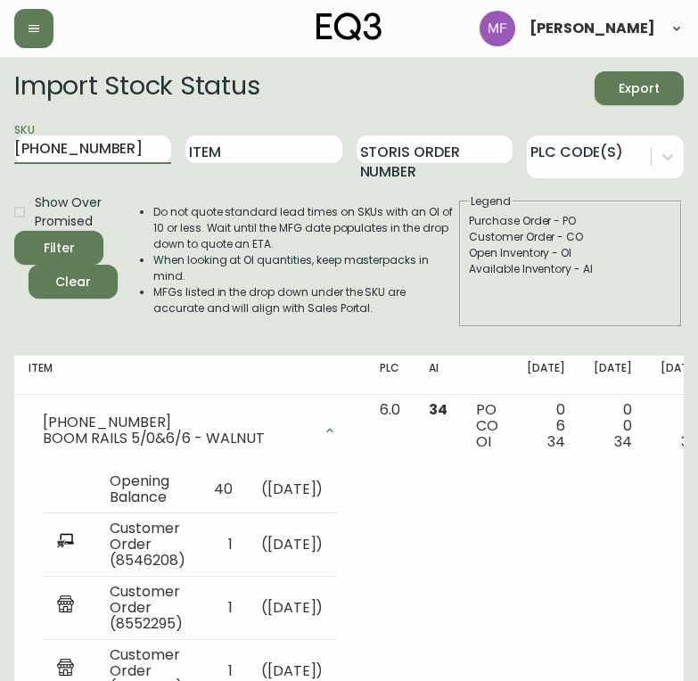
drag, startPoint x: 119, startPoint y: 146, endPoint x: -1, endPoint y: 151, distance: 119.5
click at [0, 151] on html "[PERSON_NAME] Import Stock Status Export SKU [PHONE_NUMBER] Item Storis Order N…" at bounding box center [349, 501] width 698 height 1002
paste input "60"
click at [14, 231] on button "Filter" at bounding box center [58, 248] width 89 height 34
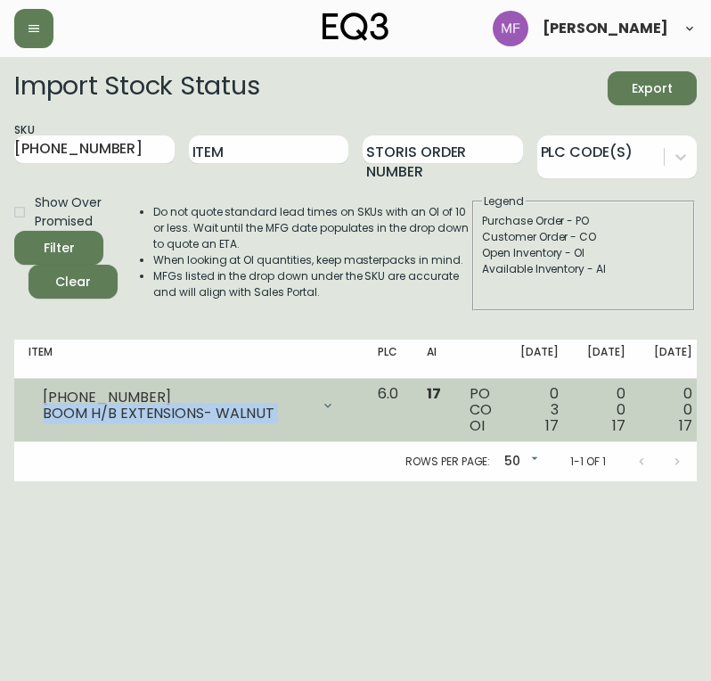
drag, startPoint x: 45, startPoint y: 414, endPoint x: 320, endPoint y: 414, distance: 275.4
click at [320, 414] on div "[PHONE_NUMBER] BOOM H/B EXTENSIONS- WALNUT" at bounding box center [189, 405] width 321 height 39
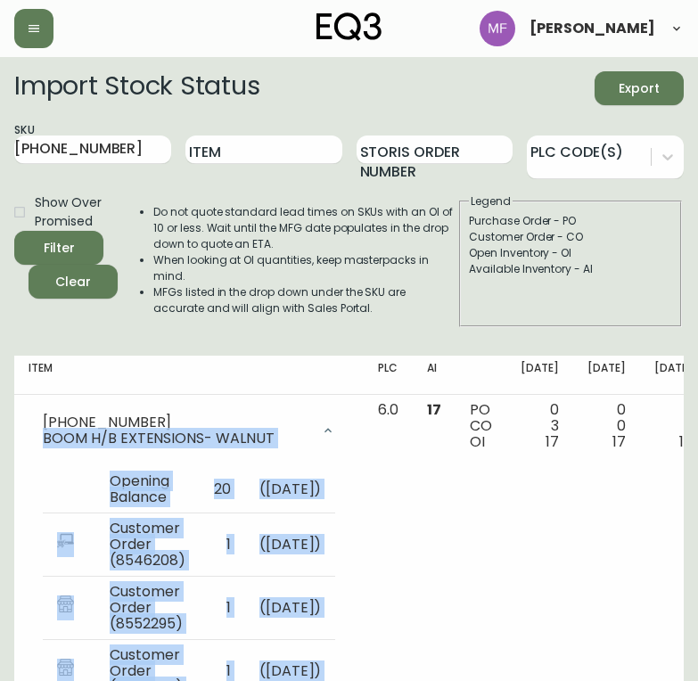
copy div "BOOM H/B EXTENSIONS- WALNUT Opening Balance 20 ( [DATE] ) Customer Order (85462…"
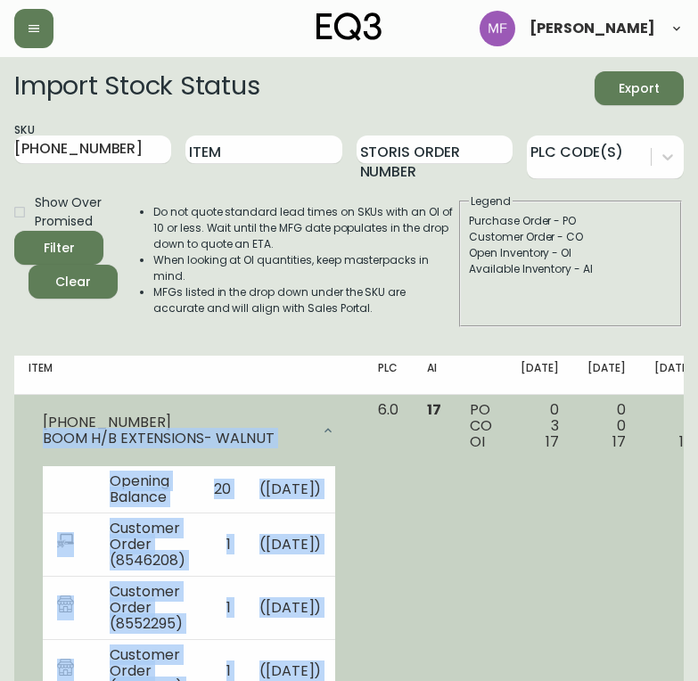
click at [231, 402] on div "[PHONE_NUMBER] BOOM H/B EXTENSIONS- WALNUT" at bounding box center [189, 430] width 321 height 57
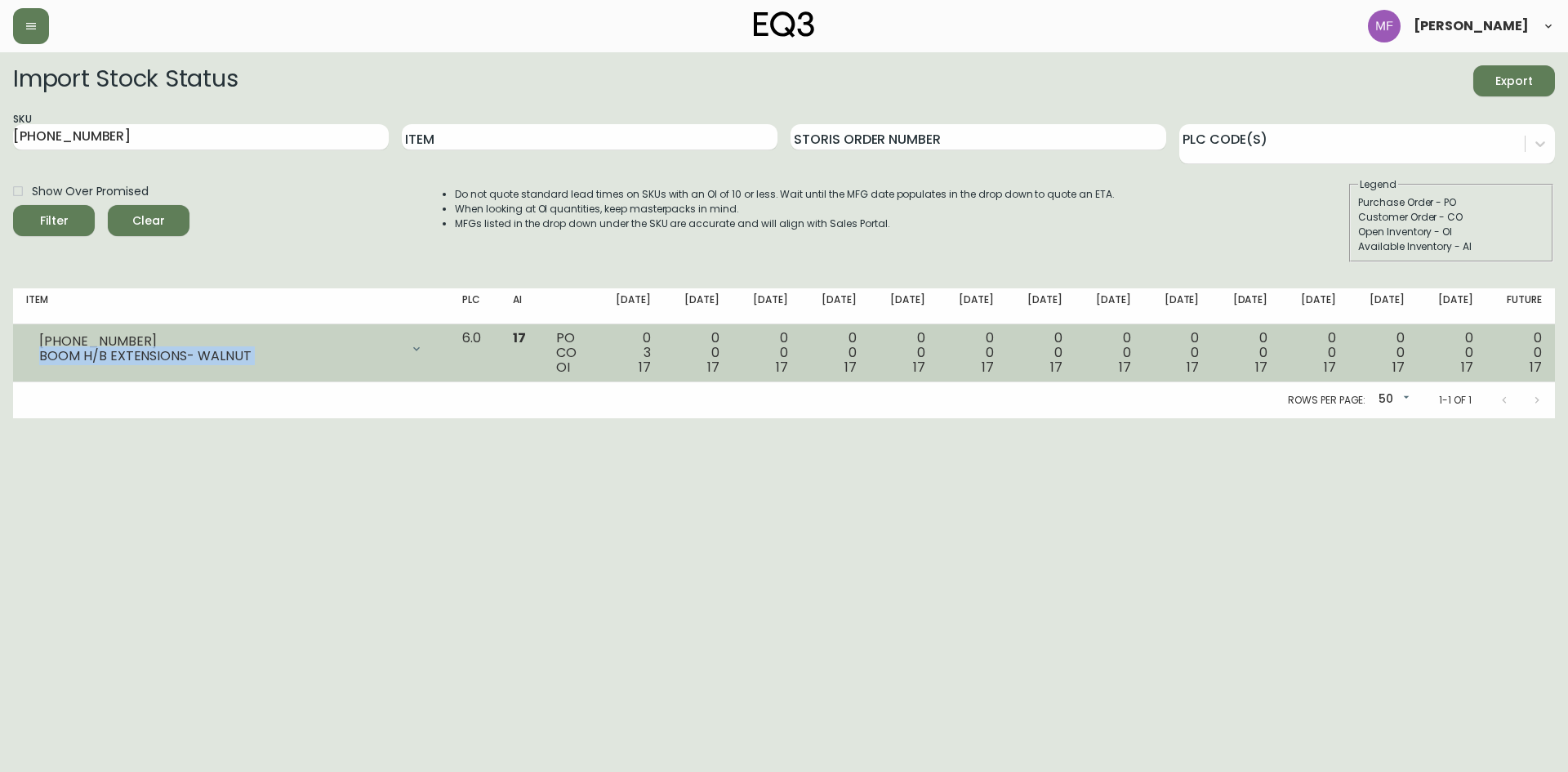
click at [126, 359] on div "BOOM H/B EXTENSIONS- WALNUT" at bounding box center [220, 357] width 361 height 15
drag, startPoint x: 228, startPoint y: 353, endPoint x: 35, endPoint y: 362, distance: 193.2
click at [35, 362] on div "[PHONE_NUMBER] BOOM H/B EXTENSIONS- WALNUT" at bounding box center [231, 348] width 410 height 36
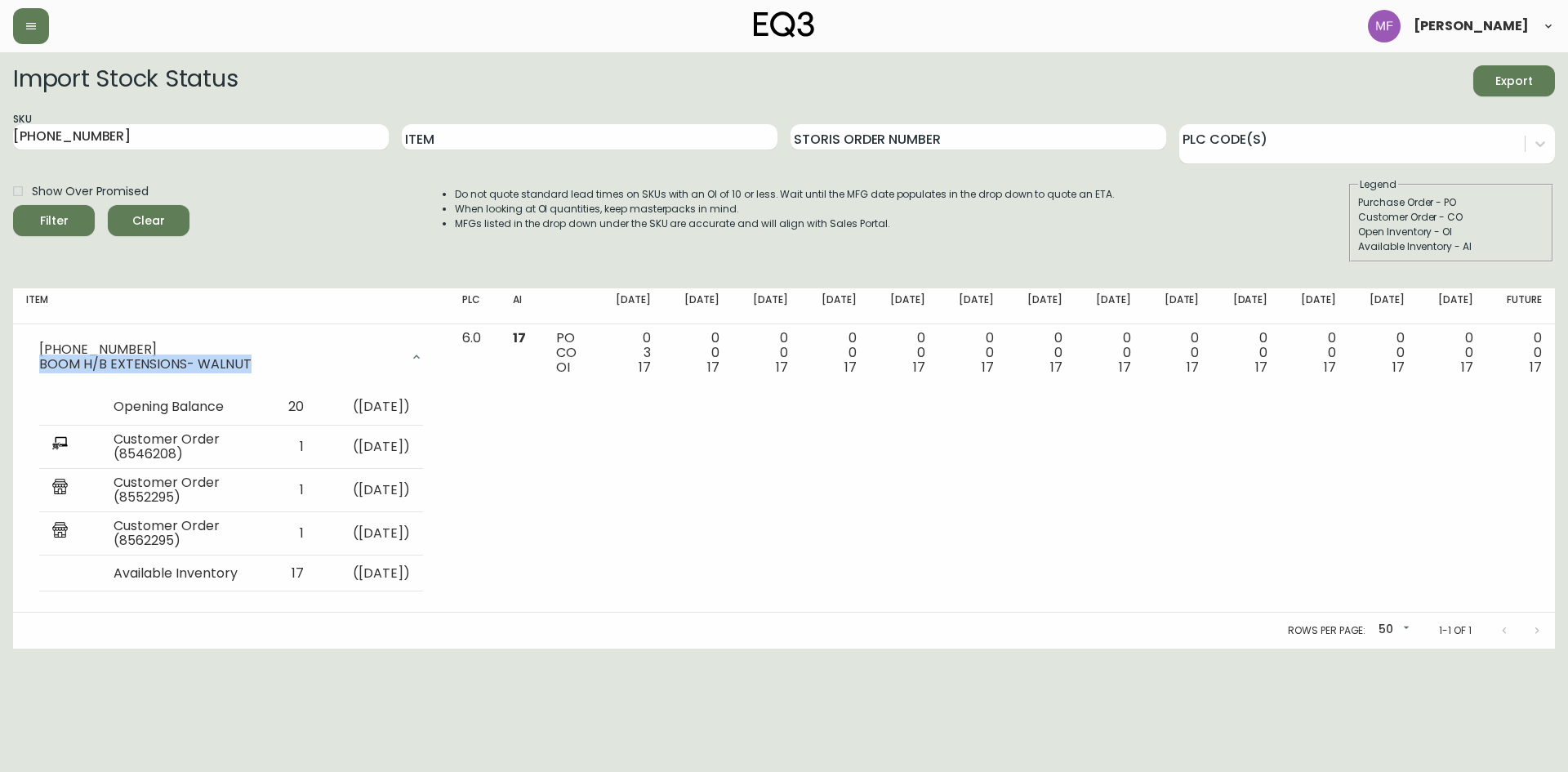
copy div "BOOM H/B EXTENSIONS- WALNUT"
drag, startPoint x: 108, startPoint y: 138, endPoint x: -4, endPoint y: 138, distance: 112.0
click at [0, 138] on html "[PERSON_NAME] Import Stock Status Export SKU [PHONE_NUMBER] Item Storis Order N…" at bounding box center [784, 324] width 1568 height 648
paste input "[PHONE_NUMBER]"
click at [13, 205] on button "Filter" at bounding box center [53, 221] width 82 height 31
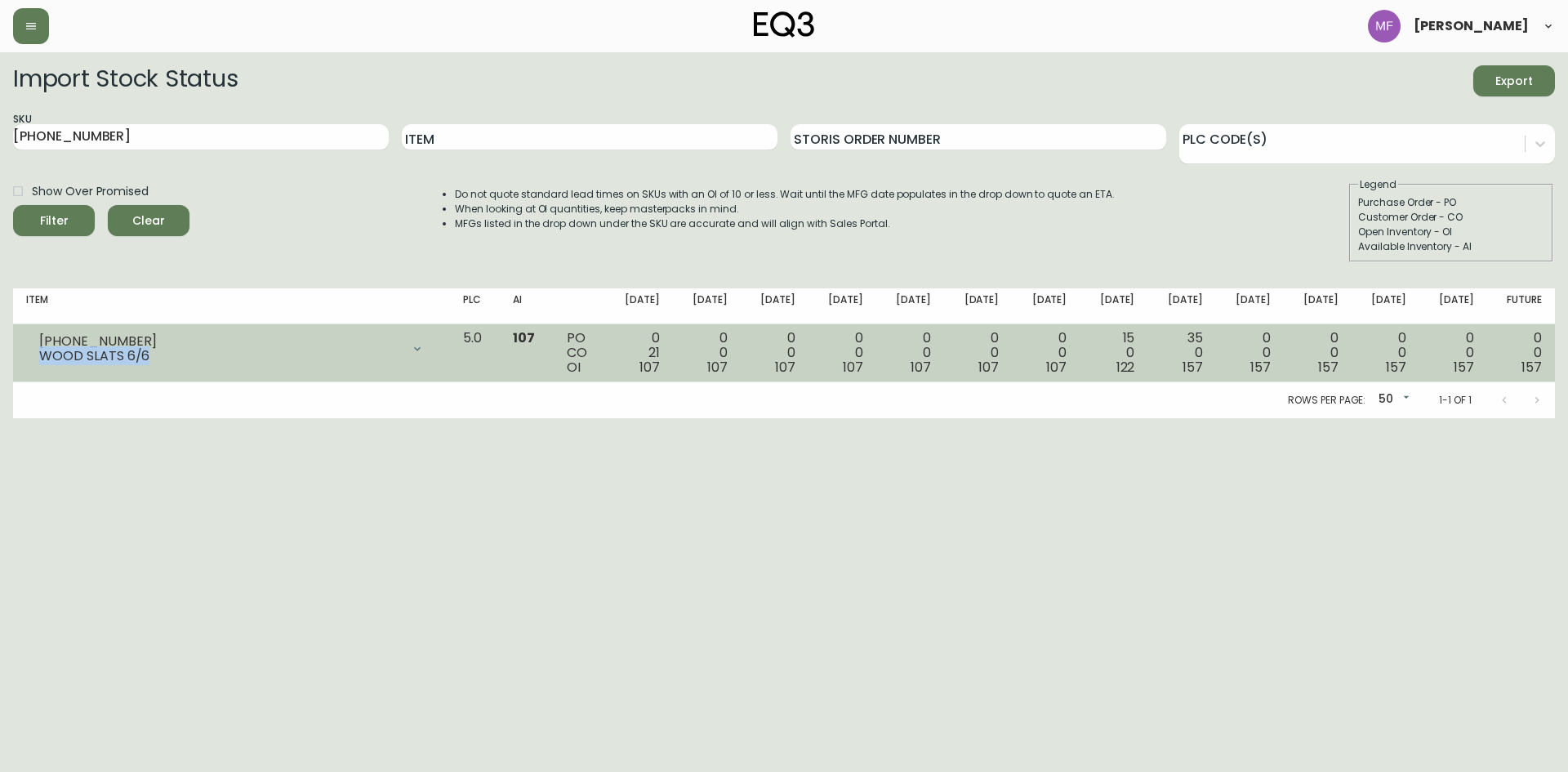
drag, startPoint x: 153, startPoint y: 357, endPoint x: 34, endPoint y: 354, distance: 119.0
click at [34, 354] on div "[PHONE_NUMBER] WOOD SLATS 6/6" at bounding box center [232, 348] width 411 height 36
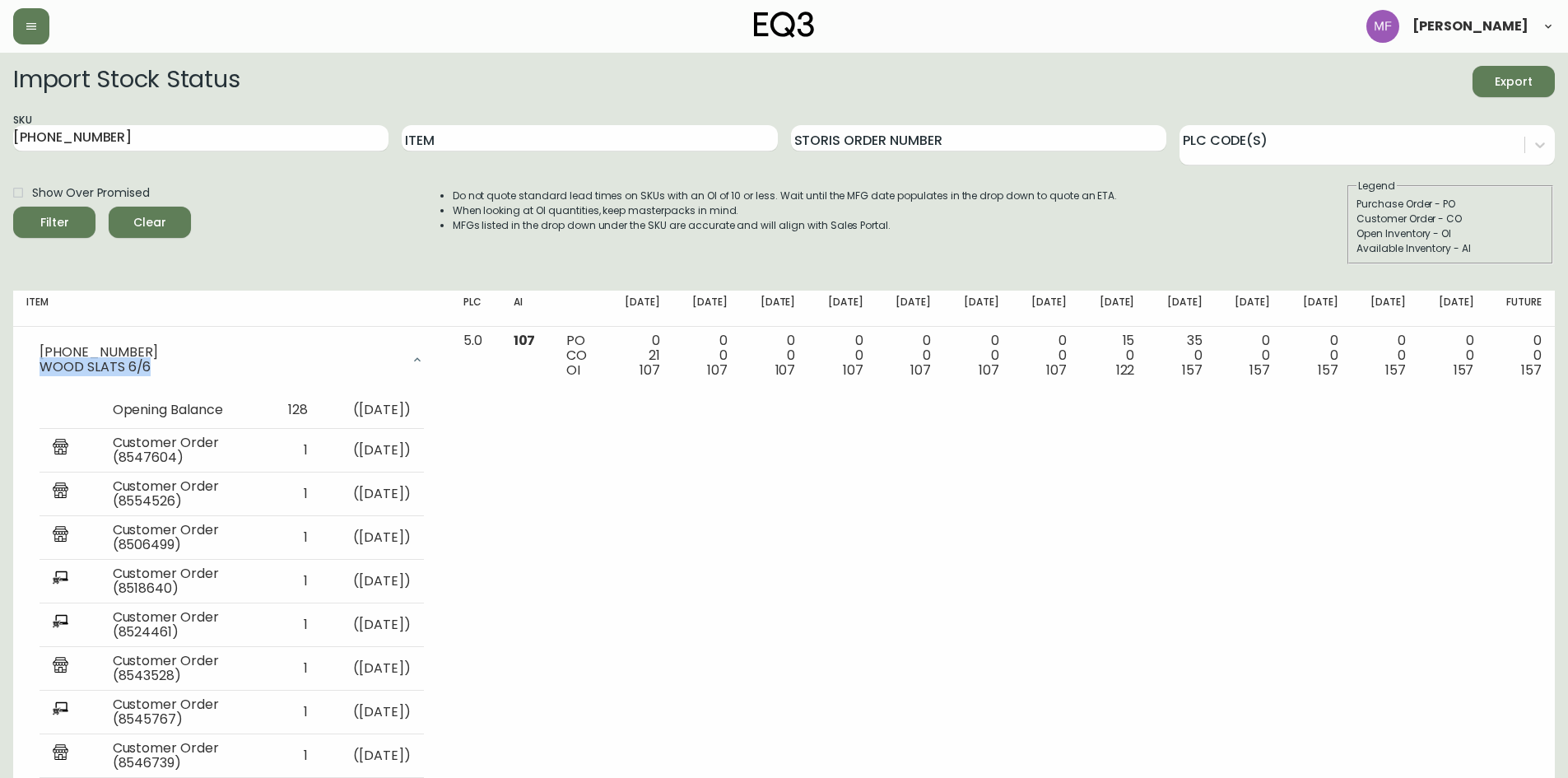
copy div "WOOD SLATS 6/6"
drag, startPoint x: 117, startPoint y: 147, endPoint x: -62, endPoint y: 147, distance: 179.0
click at [0, 147] on html "[PERSON_NAME] Import Stock Status Export SKU [PHONE_NUMBER] Item Storis Order N…" at bounding box center [784, 763] width 1568 height 1526
paste input "[PHONE_NUMBER]"
click at [13, 207] on button "Filter" at bounding box center [54, 223] width 82 height 31
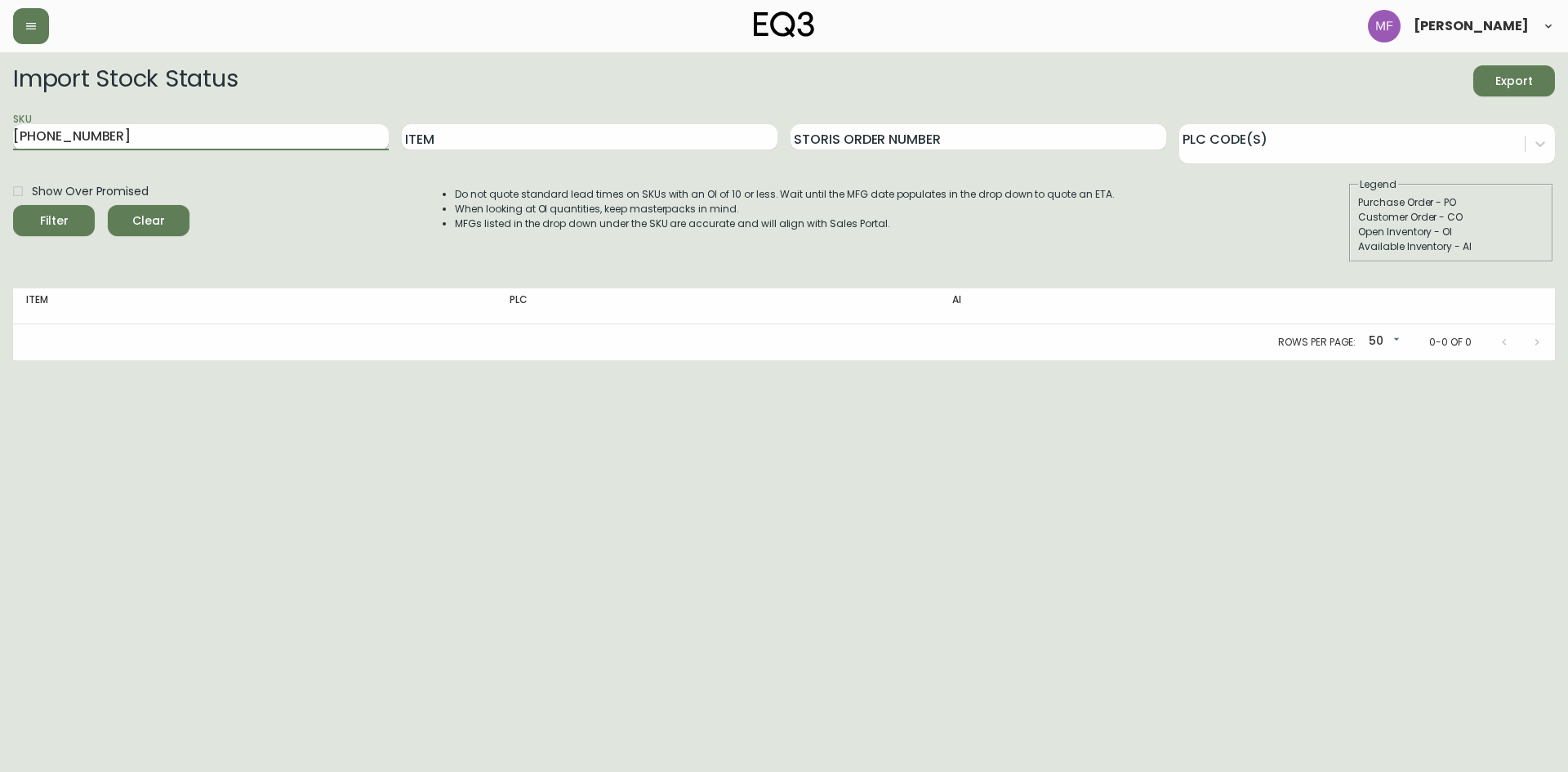
click at [13, 205] on button "Filter" at bounding box center [53, 221] width 82 height 31
drag, startPoint x: 18, startPoint y: 134, endPoint x: -15, endPoint y: 127, distance: 33.7
click at [0, 127] on html "[PERSON_NAME] Import Stock Status Export SKU [PHONE_NUMBER] Item Storis Order N…" at bounding box center [784, 180] width 1568 height 360
paste input "(x2)"
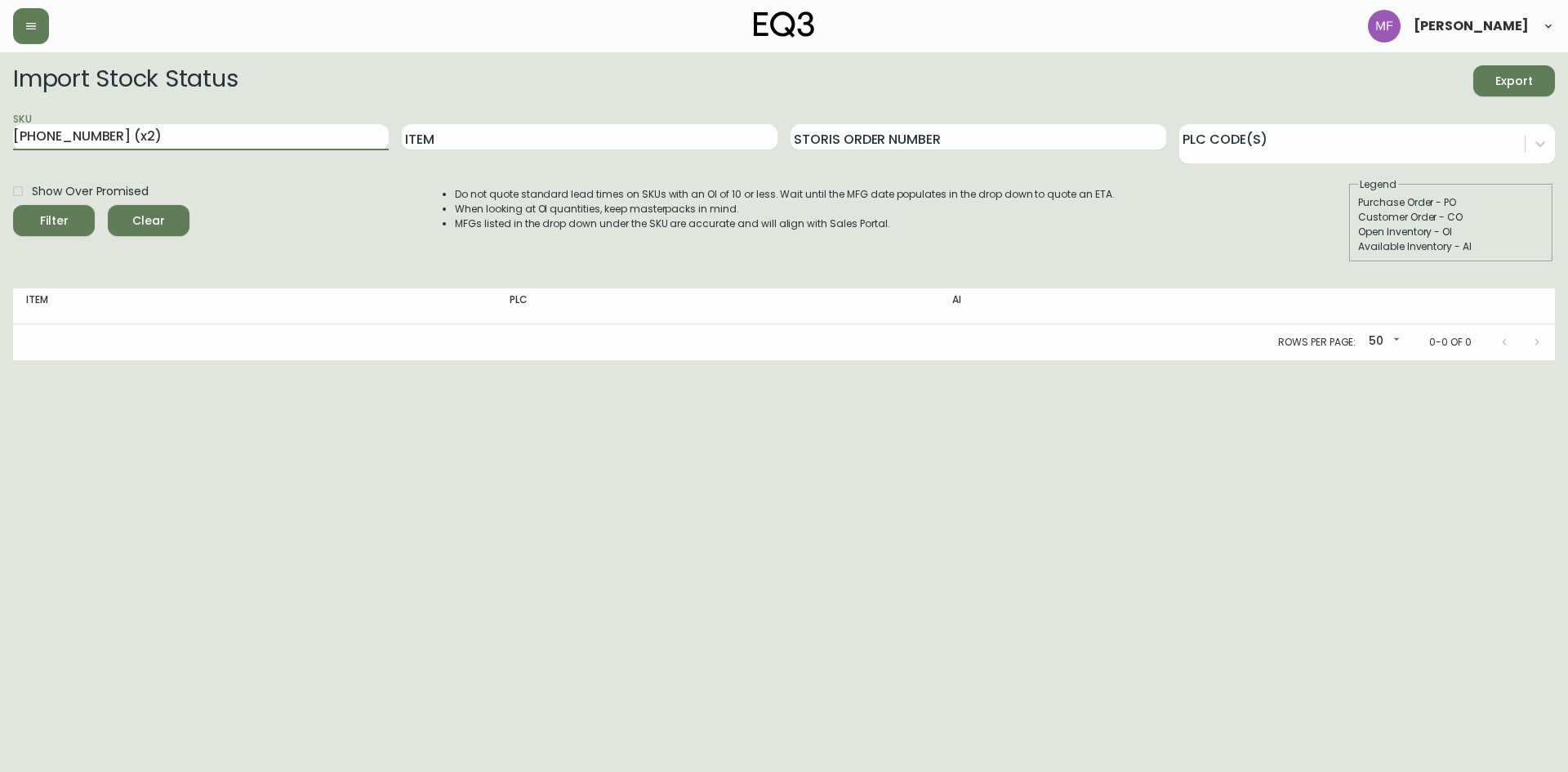
click at [13, 205] on button "Filter" at bounding box center [53, 221] width 82 height 31
drag, startPoint x: 229, startPoint y: 134, endPoint x: -11, endPoint y: 134, distance: 240.0
click at [0, 134] on html "[PERSON_NAME] Import Stock Status Export SKU [PHONE_NUMBER] (x2) Item Storis Or…" at bounding box center [784, 180] width 1568 height 360
paste input "text"
type input "[PHONE_NUMBER]"
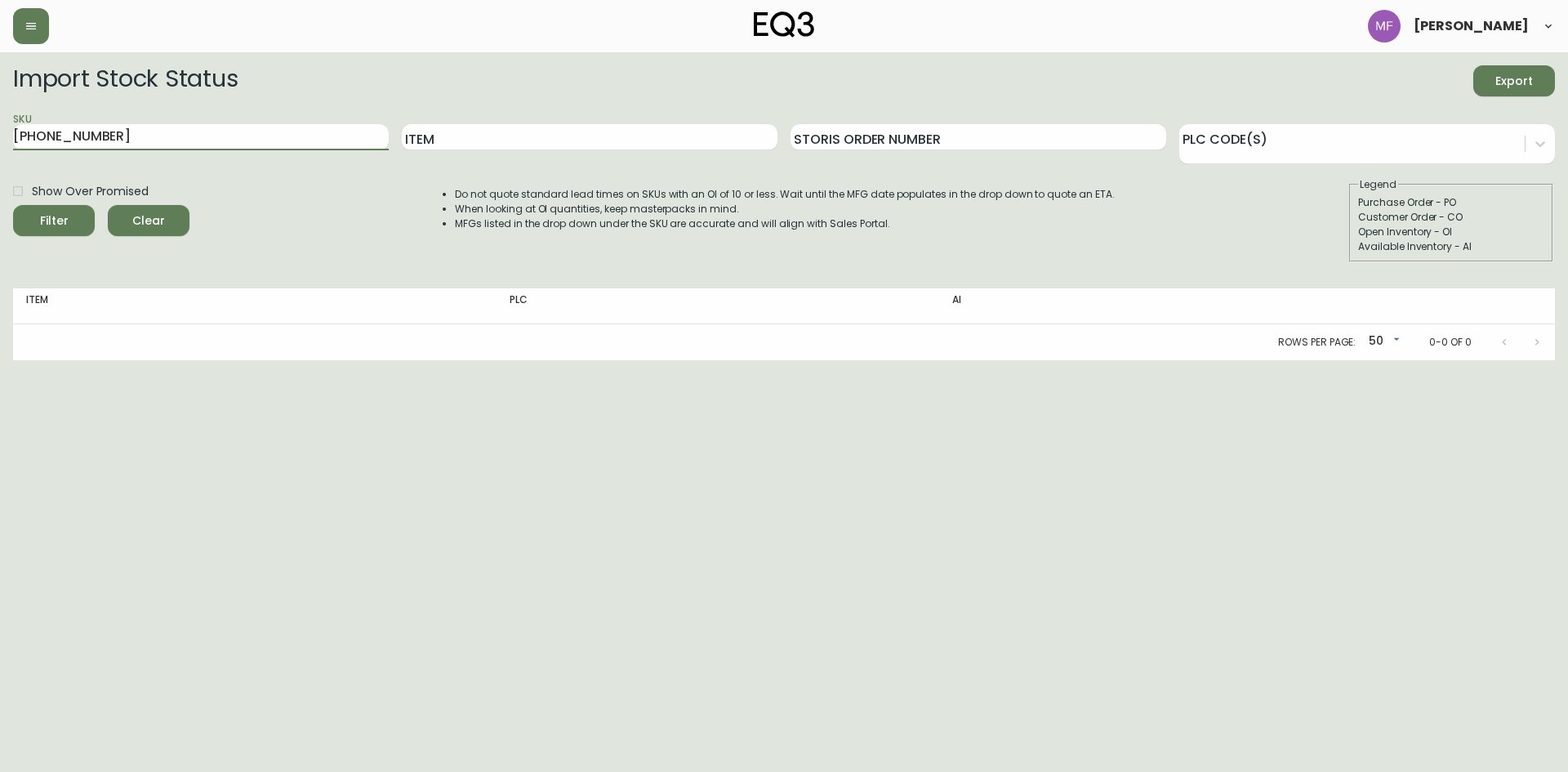
click at [13, 205] on button "Filter" at bounding box center [53, 221] width 82 height 31
drag, startPoint x: 125, startPoint y: 141, endPoint x: -37, endPoint y: 152, distance: 162.4
click at [0, 152] on html "[PERSON_NAME] Import Stock Status Export SKU [PHONE_NUMBER] Item Storis Order N…" at bounding box center [784, 180] width 1568 height 360
click at [13, 205] on button "Filter" at bounding box center [53, 221] width 82 height 31
click at [144, 220] on span "Clear" at bounding box center [148, 221] width 56 height 20
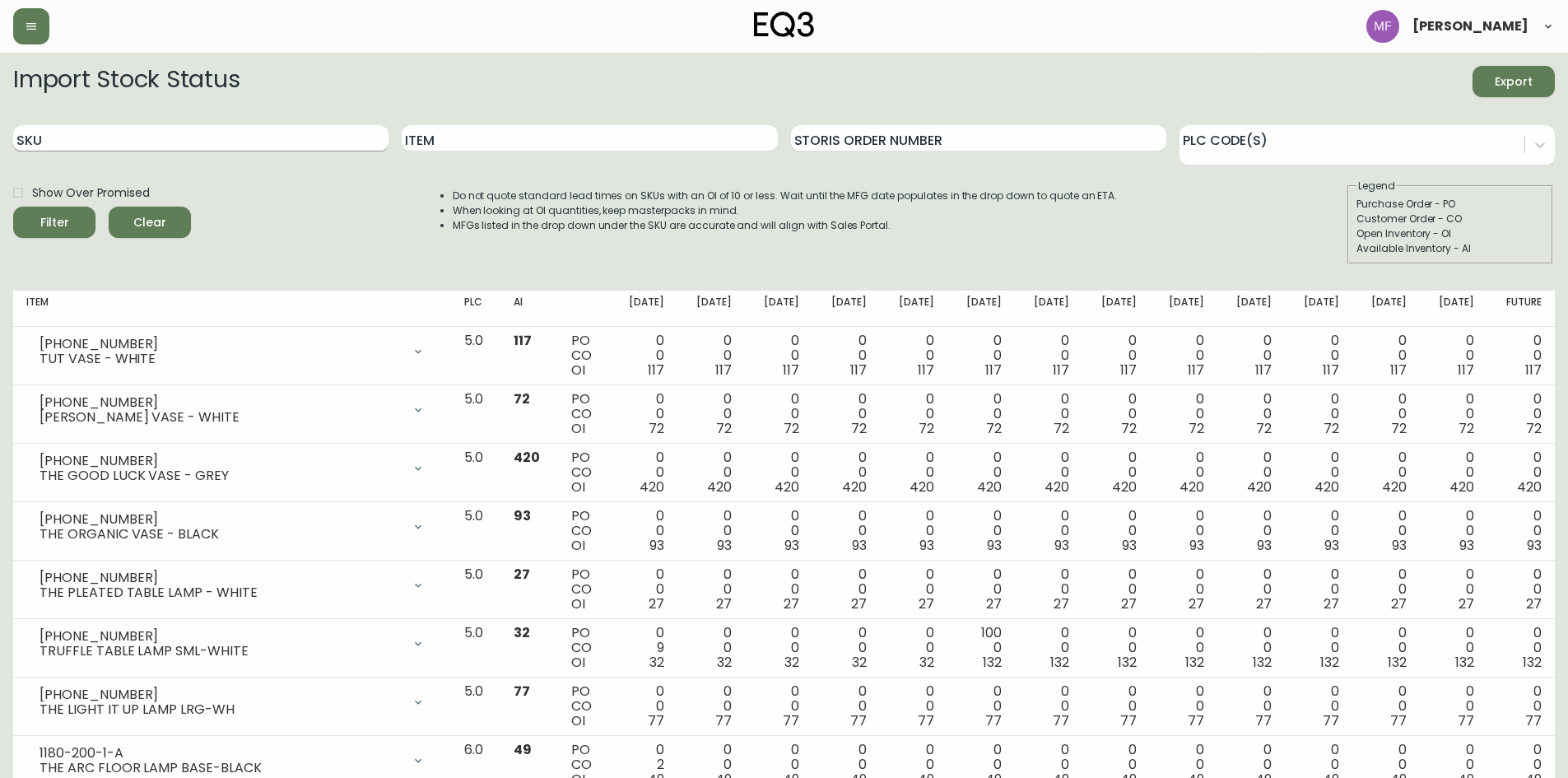
click at [126, 147] on input "SKU" at bounding box center [200, 138] width 375 height 27
click at [428, 131] on input "Item" at bounding box center [589, 138] width 375 height 27
type input "boom"
click at [13, 207] on button "Filter" at bounding box center [54, 223] width 82 height 31
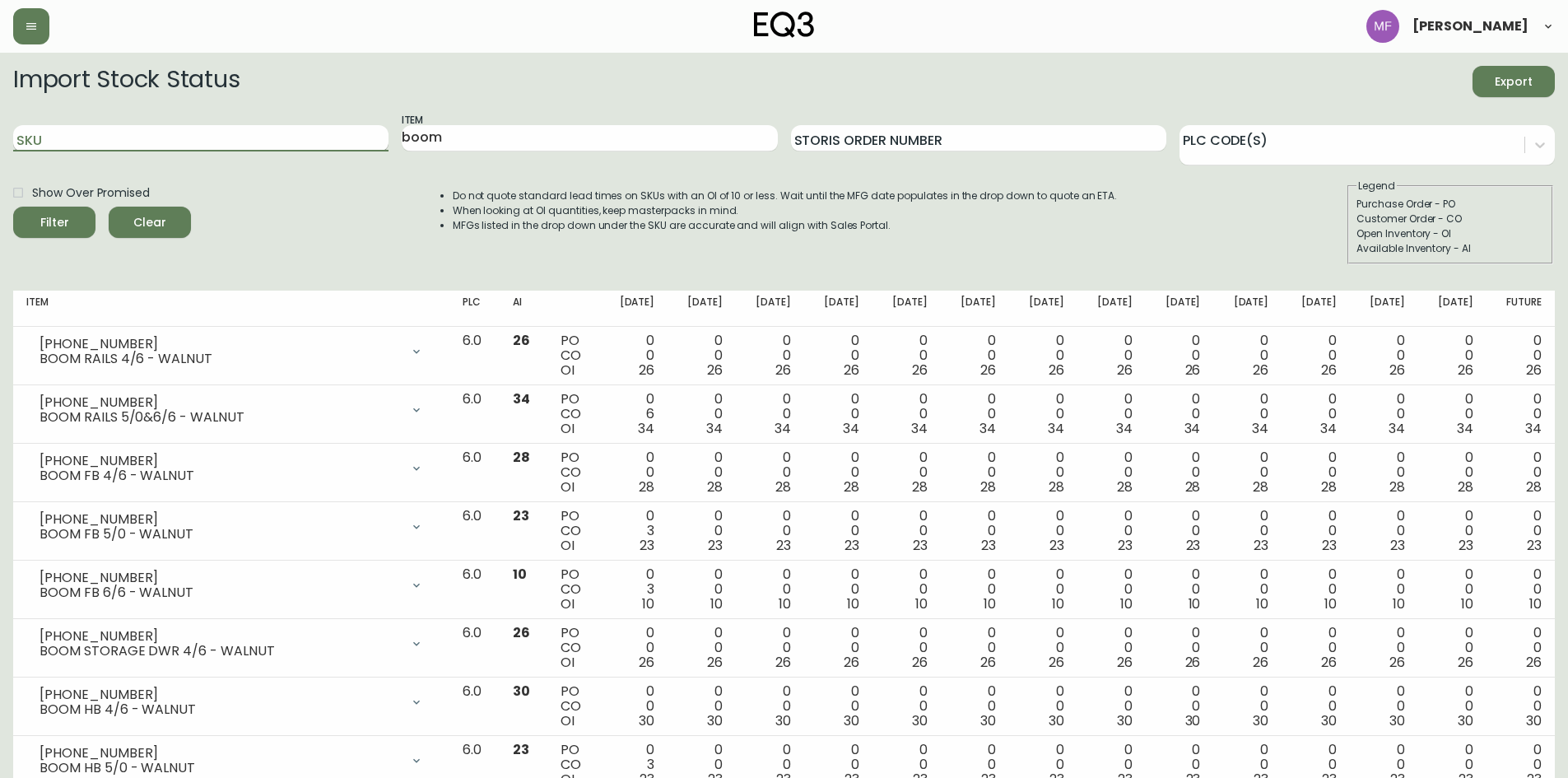
click at [144, 141] on input "SKU" at bounding box center [200, 138] width 375 height 27
paste input "[PHONE_NUMBER]"
type input "[PHONE_NUMBER]"
click at [13, 207] on button "Filter" at bounding box center [54, 223] width 82 height 31
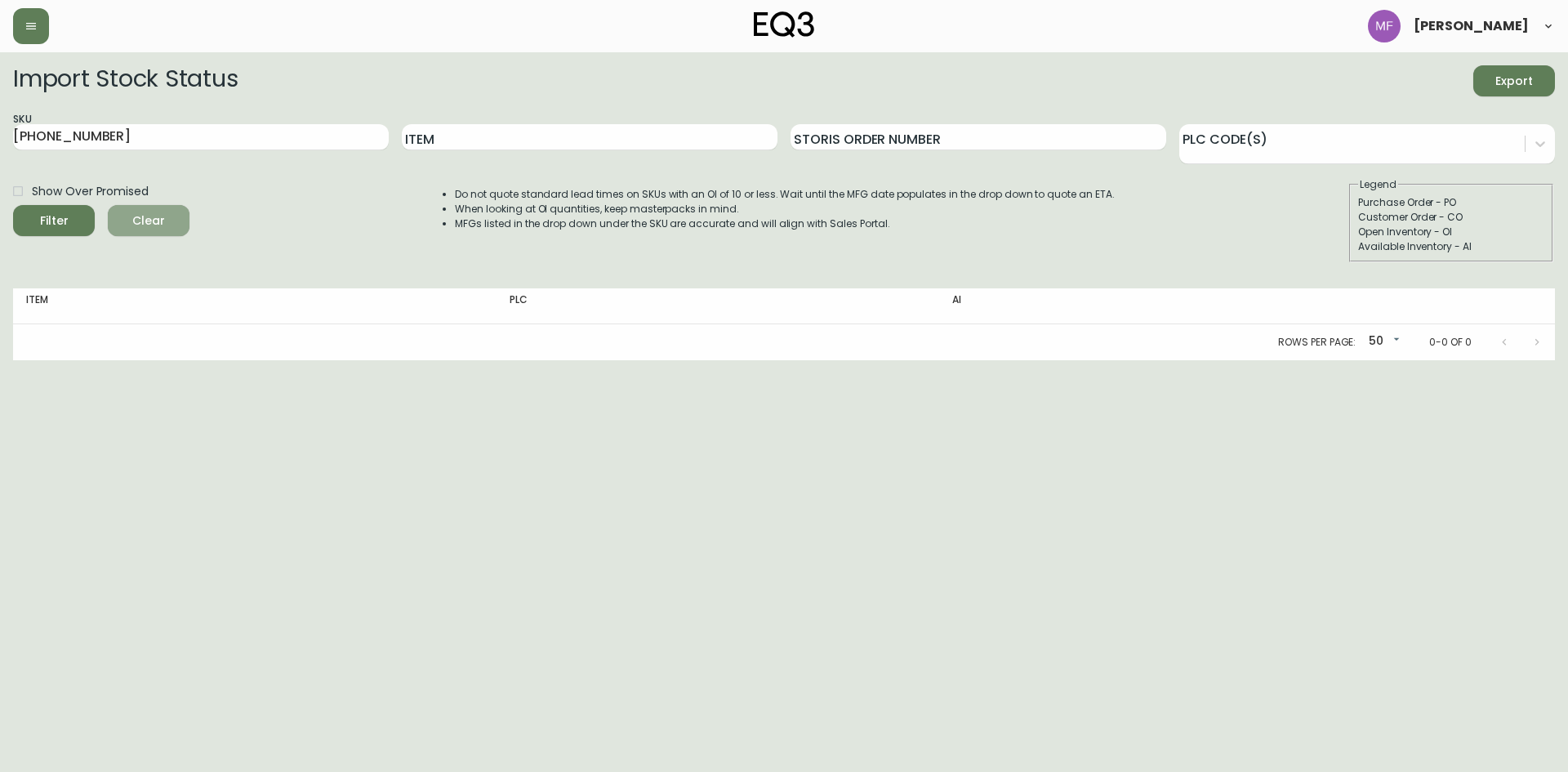
click at [161, 207] on button "Clear" at bounding box center [148, 221] width 82 height 31
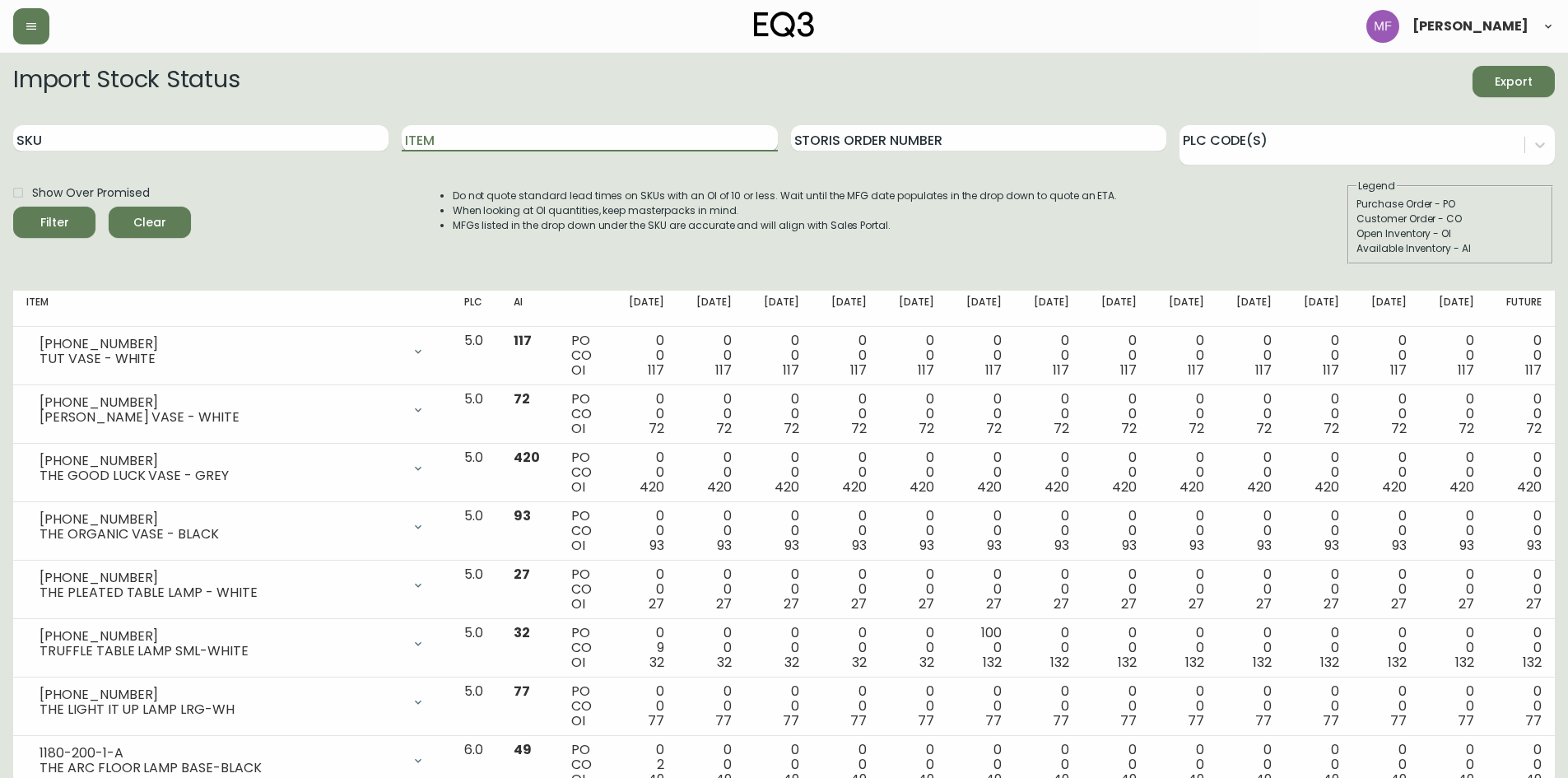
click at [451, 143] on input "Item" at bounding box center [589, 138] width 375 height 27
type input "boom"
click at [13, 207] on button "Filter" at bounding box center [54, 223] width 82 height 31
